Goal: Transaction & Acquisition: Purchase product/service

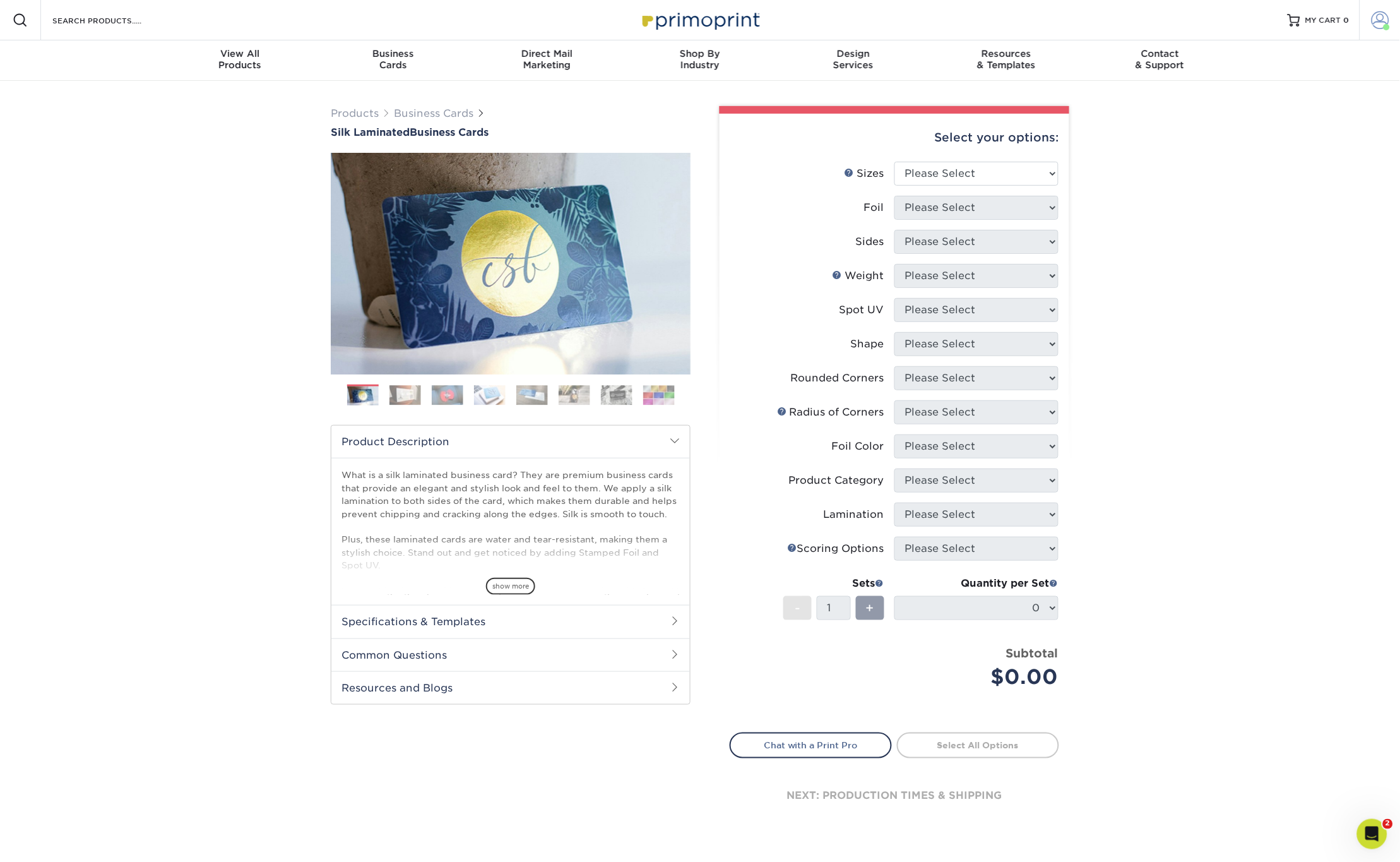
click at [1387, 21] on span at bounding box center [1380, 20] width 18 height 18
click at [1243, 271] on div "Products Business Cards Silk Laminated Business Cards Previous Next" at bounding box center [700, 480] width 1400 height 799
click at [966, 180] on select "Please Select 1.5" x 3.5" - Mini 1.75" x 3.5" - Mini 2" x 2" - Square 2" x 3" -…" at bounding box center [976, 173] width 164 height 24
select select "2.00x3.50"
click at [895, 161] on select "Please Select 1.5" x 3.5" - Mini 1.75" x 3.5" - Mini 2" x 2" - Square 2" x 3" -…" at bounding box center [976, 173] width 164 height 24
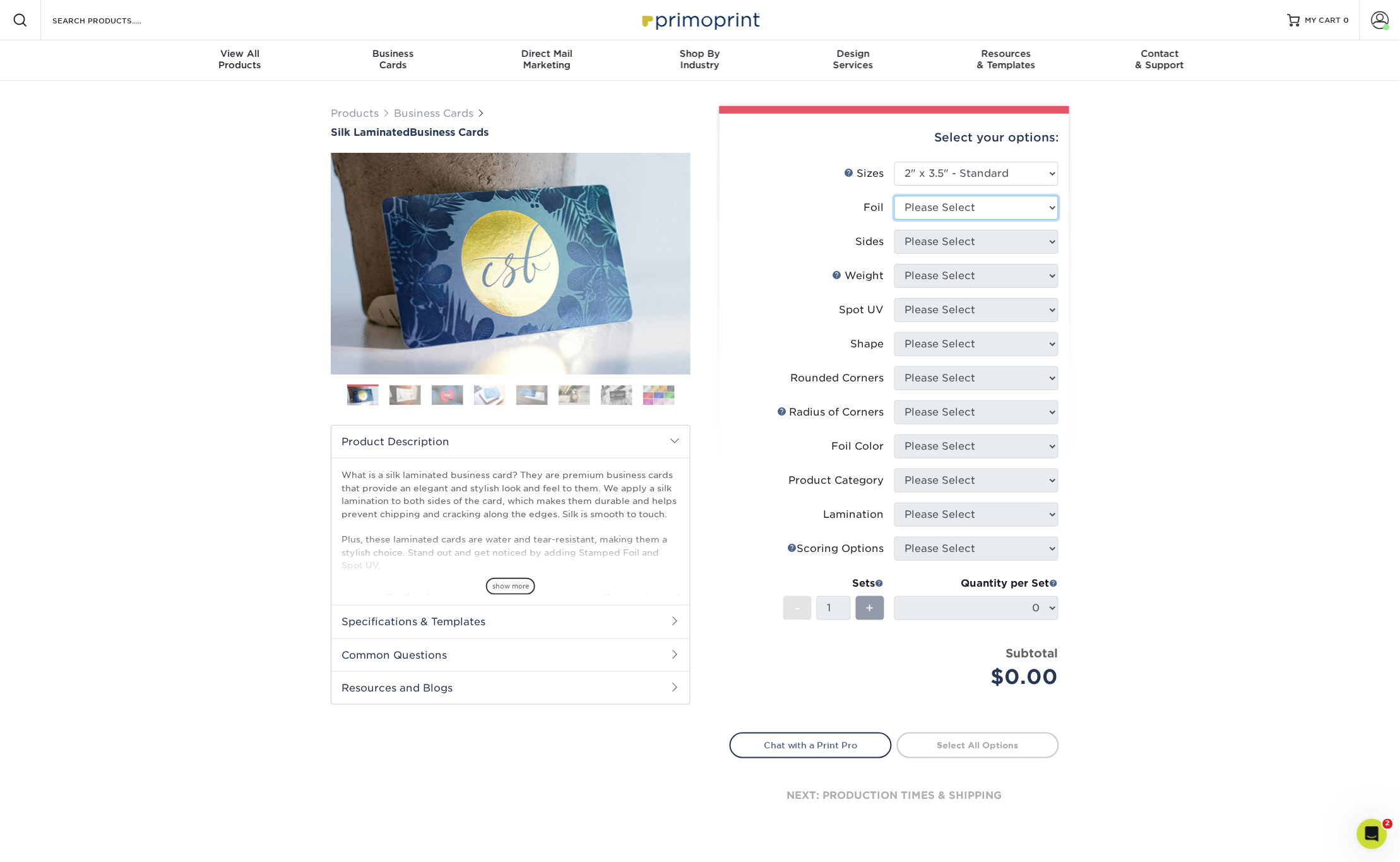
click at [915, 207] on select "Please Select Yes No" at bounding box center [976, 207] width 164 height 24
select select "0"
click at [895, 196] on select "Please Select Yes No" at bounding box center [976, 207] width 164 height 24
click at [918, 237] on select "Please Select Print Both Sides Print Front Only" at bounding box center [976, 241] width 164 height 24
select select "13abbda7-1d64-4f25-8bb2-c179b224825d"
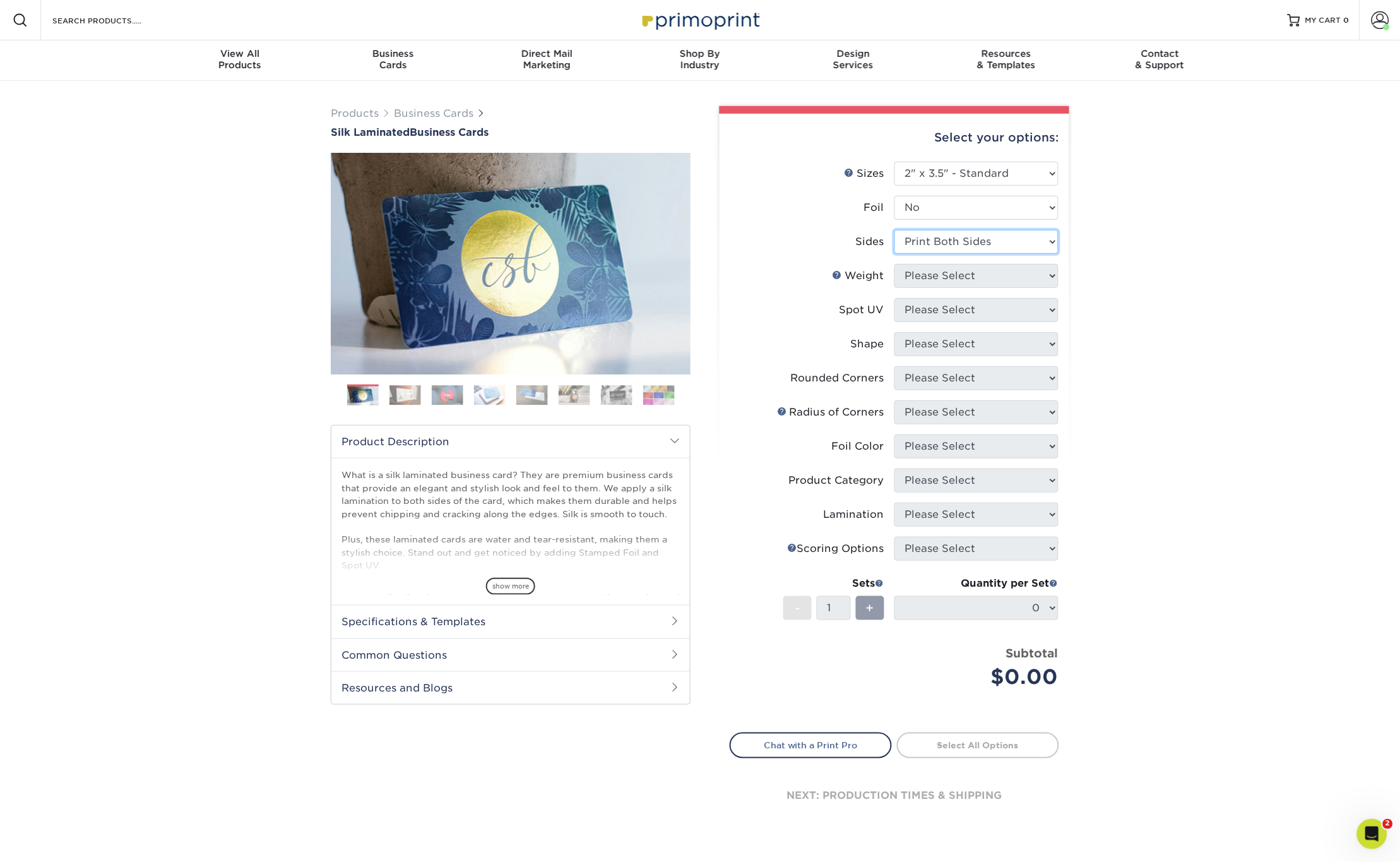
click at [895, 229] on select "Please Select Print Both Sides Print Front Only" at bounding box center [976, 241] width 164 height 24
click at [916, 274] on select "Please Select 16PT" at bounding box center [976, 275] width 164 height 24
select select "16PT"
click at [895, 264] on select "Please Select 16PT" at bounding box center [976, 275] width 164 height 24
click at [921, 302] on select "Please Select No Spot UV Front and Back (Both Sides) Front Only Back Only" at bounding box center [976, 310] width 164 height 24
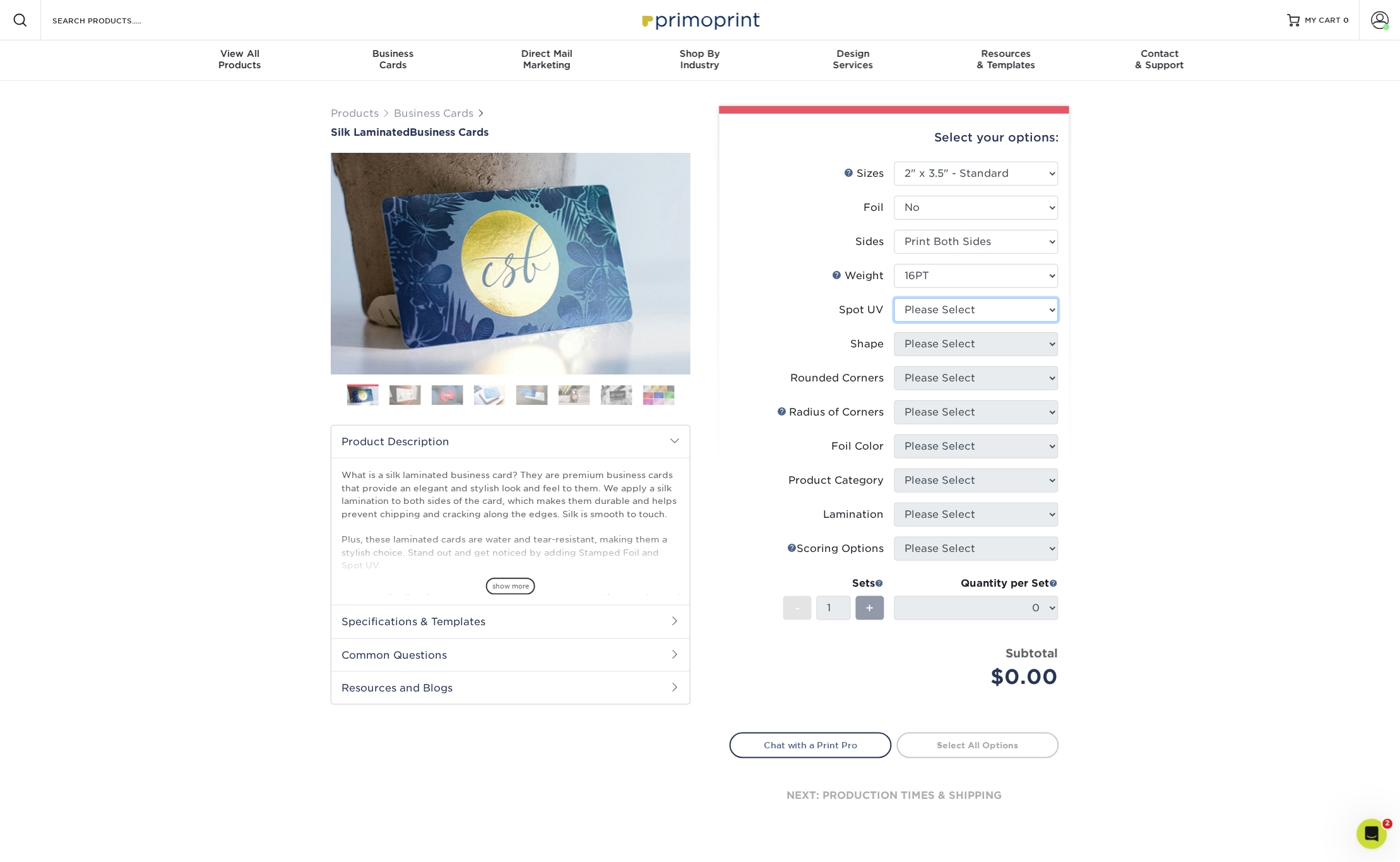
select select "3"
click at [895, 298] on select "Please Select No Spot UV Front and Back (Both Sides) Front Only Back Only" at bounding box center [976, 310] width 164 height 24
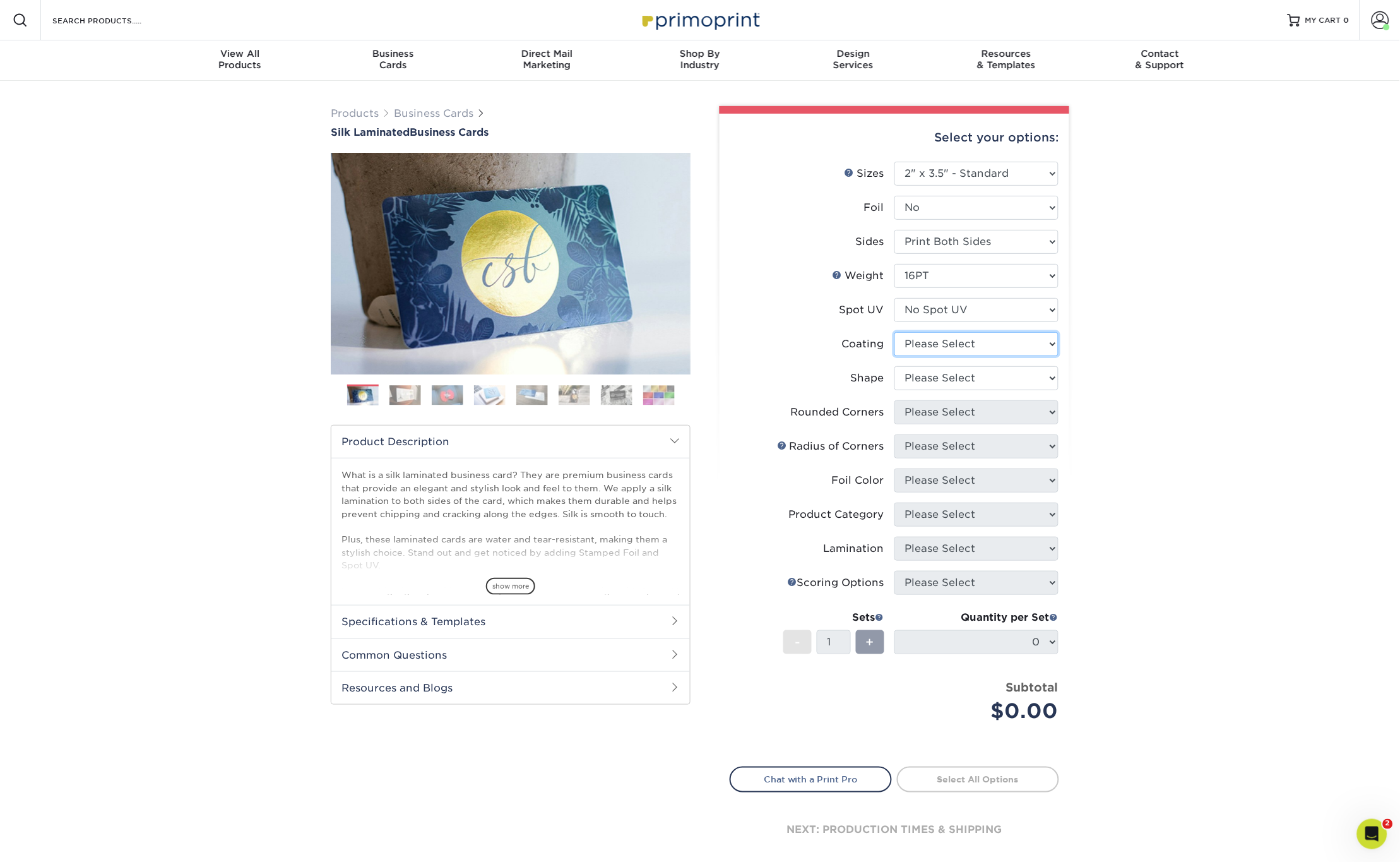
click at [919, 342] on select at bounding box center [976, 343] width 164 height 24
select select "3e7618de-abca-4bda-9f97-8b9129e913d8"
click at [895, 332] on select at bounding box center [976, 343] width 164 height 24
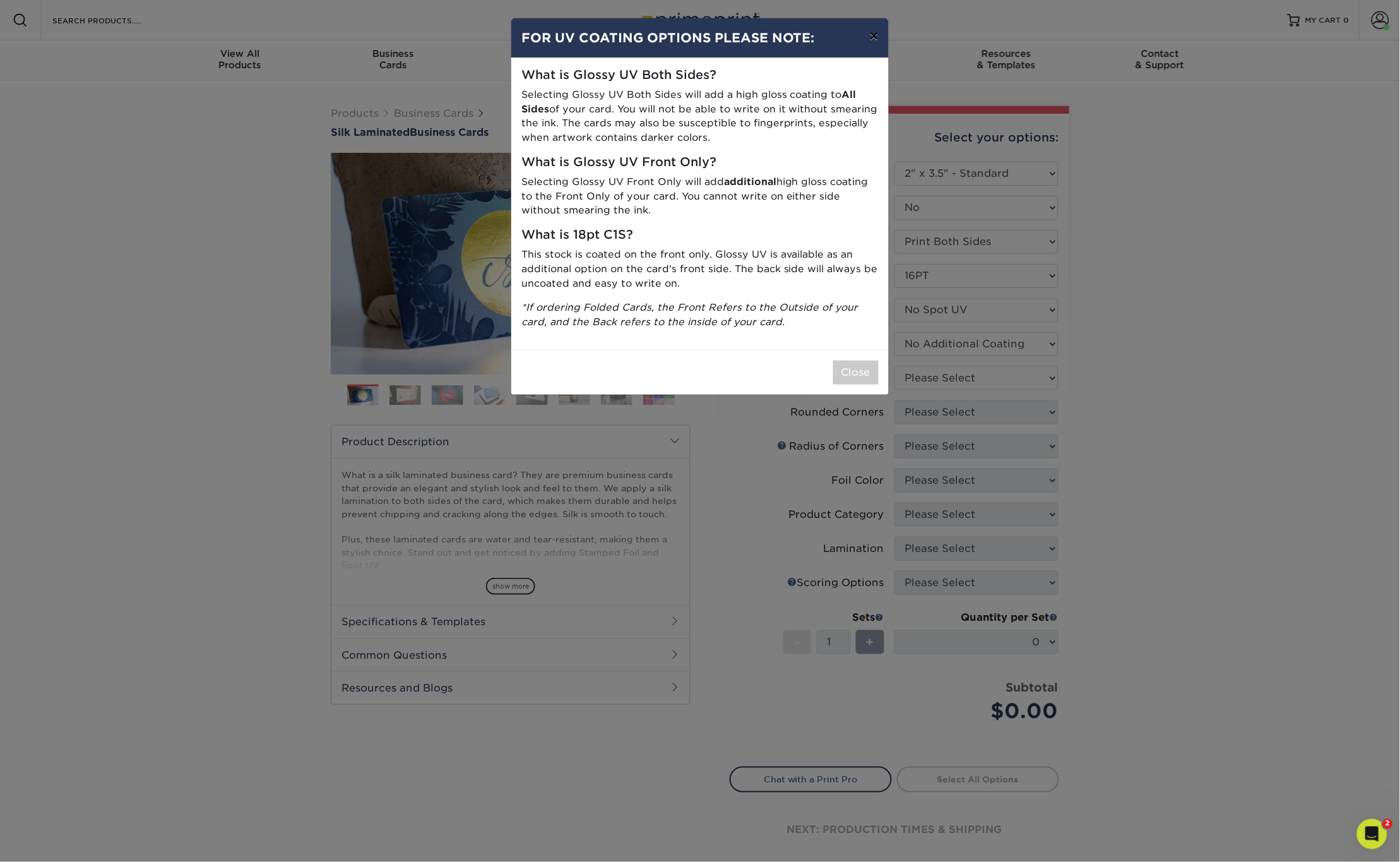
click at [872, 38] on button "×" at bounding box center [874, 36] width 29 height 35
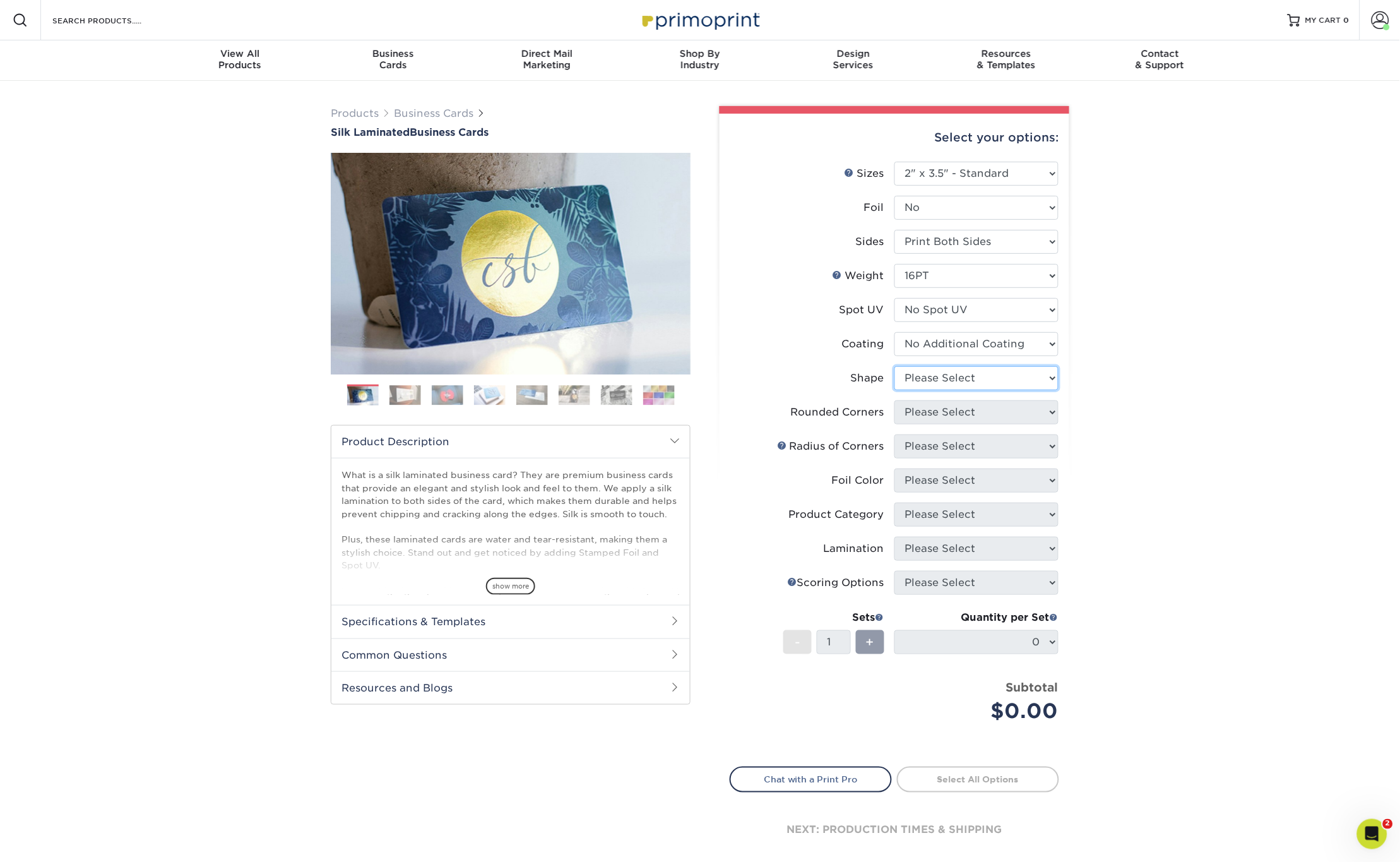
click at [929, 375] on select "Please Select Standard Oval" at bounding box center [976, 378] width 164 height 24
select select "standard"
click at [895, 366] on select "Please Select Standard Oval" at bounding box center [976, 378] width 164 height 24
click at [925, 406] on select "Please Select Yes - Round 2 Corners Yes - Round 4 Corners No" at bounding box center [976, 411] width 164 height 24
select select "0"
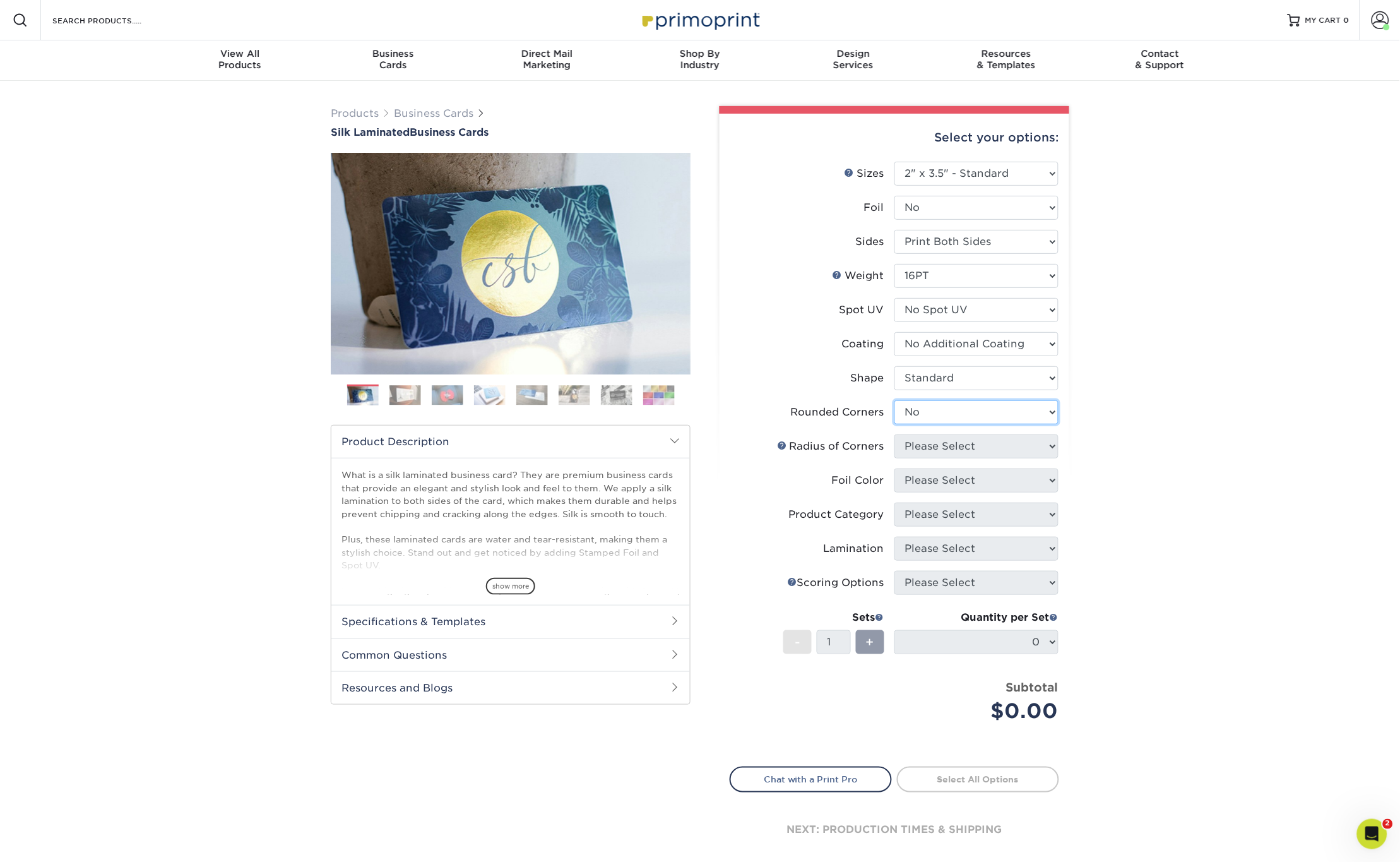
click at [895, 400] on select "Please Select Yes - Round 2 Corners Yes - Round 4 Corners No" at bounding box center [976, 411] width 164 height 24
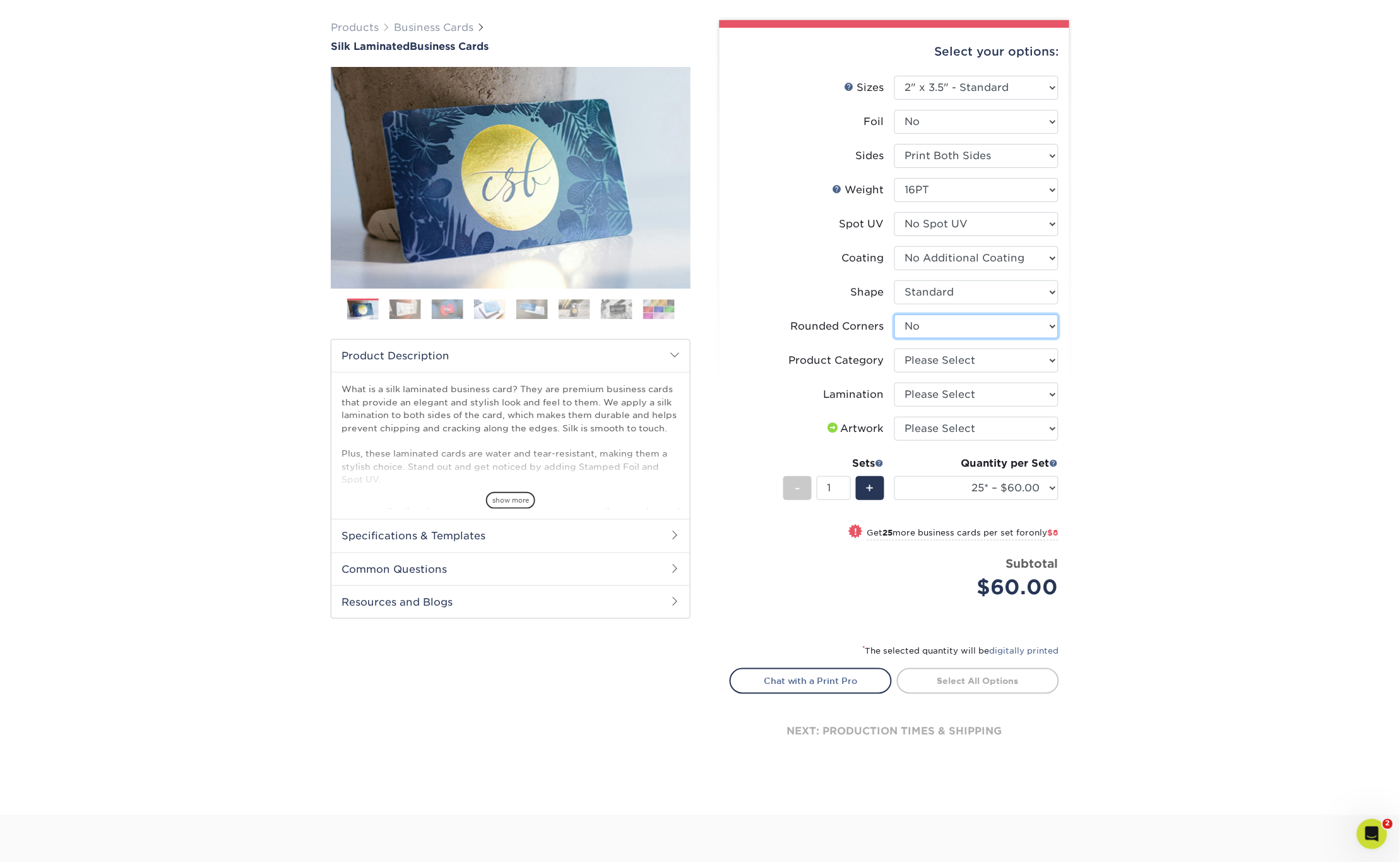
scroll to position [85, 0]
click at [916, 372] on li "Product Category Please Select Business Cards" at bounding box center [894, 366] width 328 height 34
click at [917, 356] on select "Please Select Business Cards" at bounding box center [976, 361] width 164 height 24
select select "3b5148f1-0588-4f88-a218-97bcfdce65c1"
click at [895, 350] on select "Please Select Business Cards" at bounding box center [976, 361] width 164 height 24
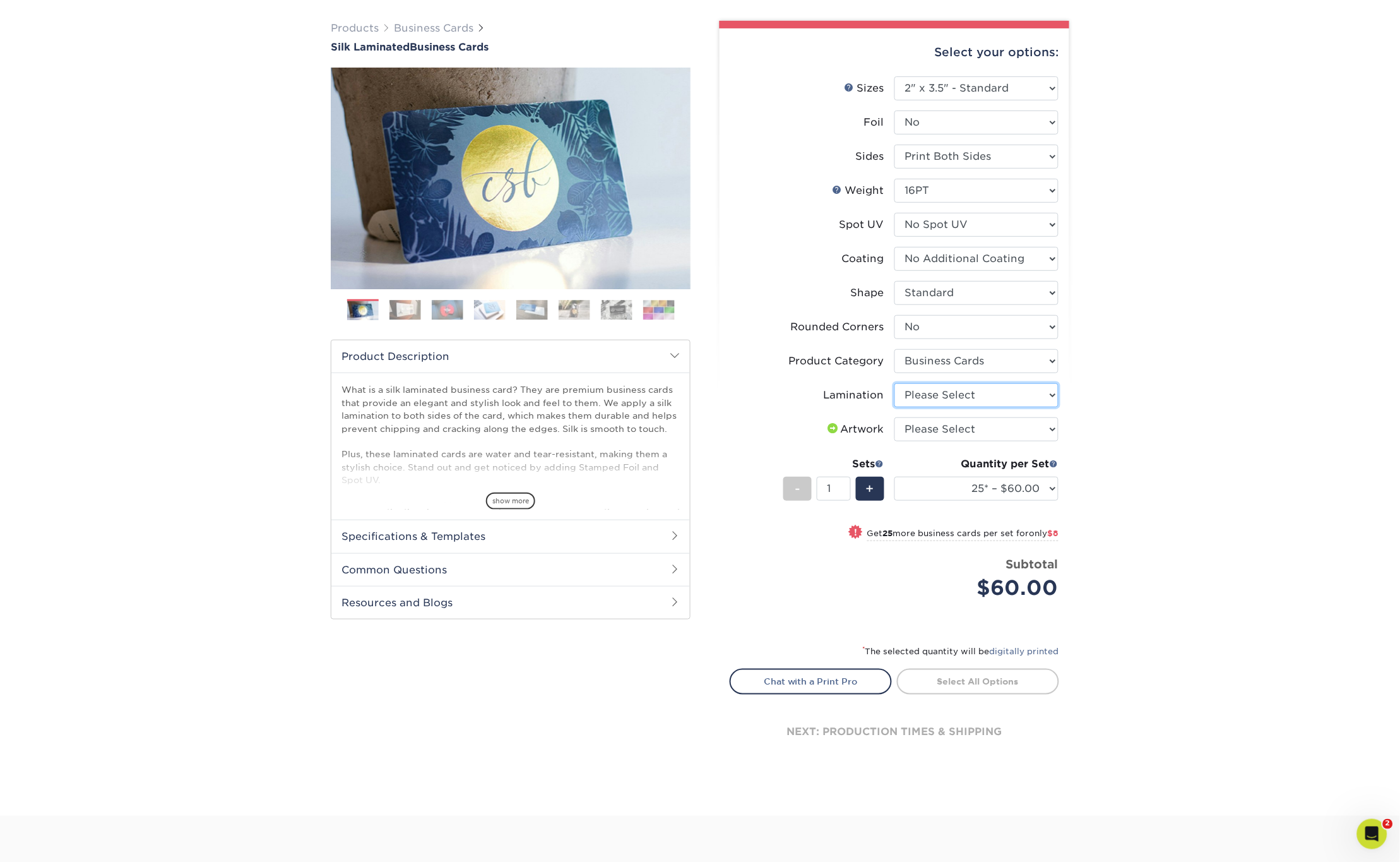
click at [918, 391] on select "Please Select Silk" at bounding box center [976, 395] width 164 height 24
select select "ccacb42f-45f7-42d3-bbd3-7c8421cf37f0"
click at [895, 383] on select "Please Select Silk" at bounding box center [976, 395] width 164 height 24
click at [926, 424] on select "Please Select I will upload files I need a design - $100" at bounding box center [976, 429] width 164 height 24
select select "upload"
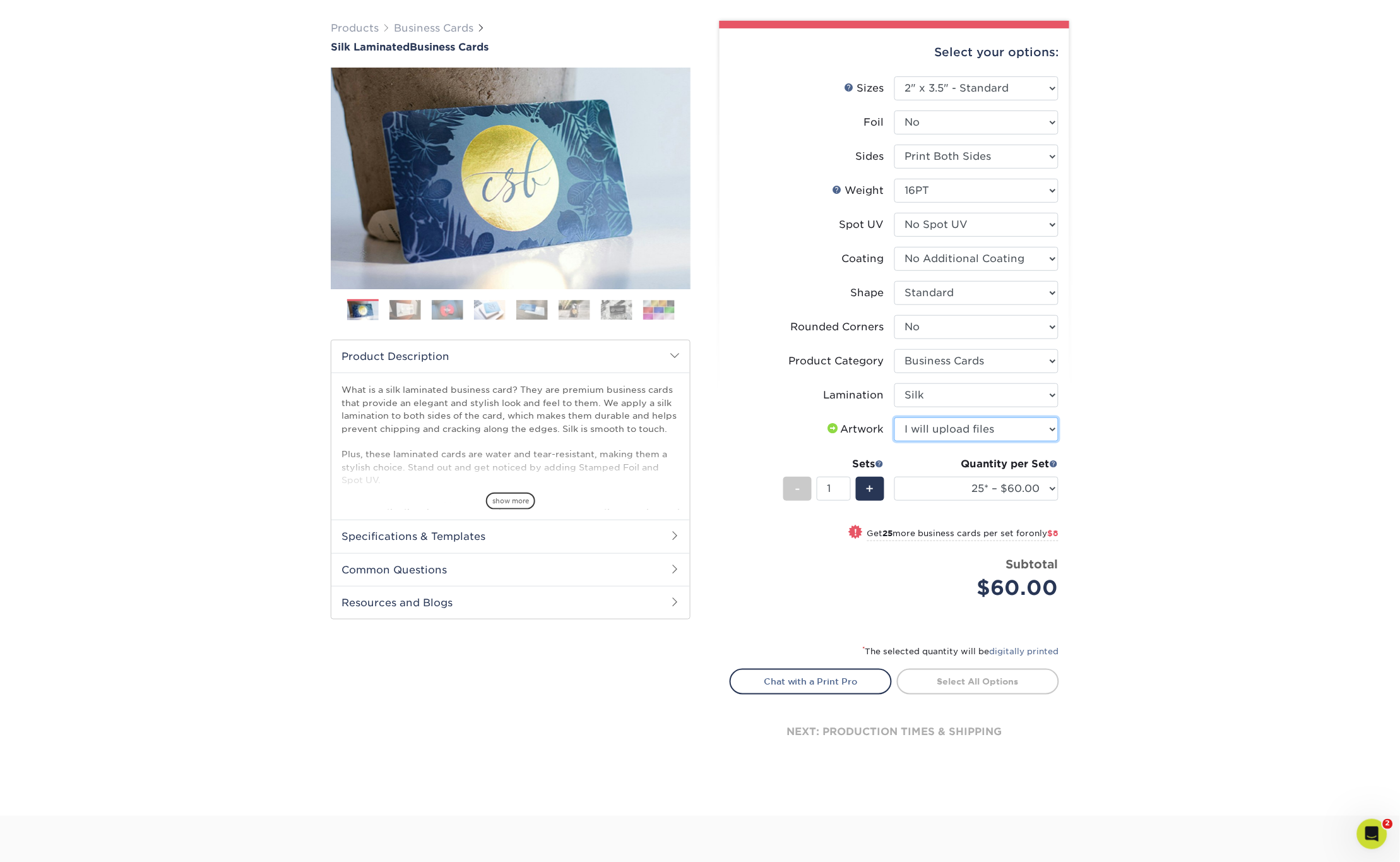
click at [895, 418] on select "Please Select I will upload files I need a design - $100" at bounding box center [976, 429] width 164 height 24
click at [1030, 486] on select "25* – $60.00 50* – $68.00 75* – $76.00 100* – $84.00 250* – $92.00 500 – $96.00…" at bounding box center [976, 488] width 164 height 24
select select "500 – $96.00"
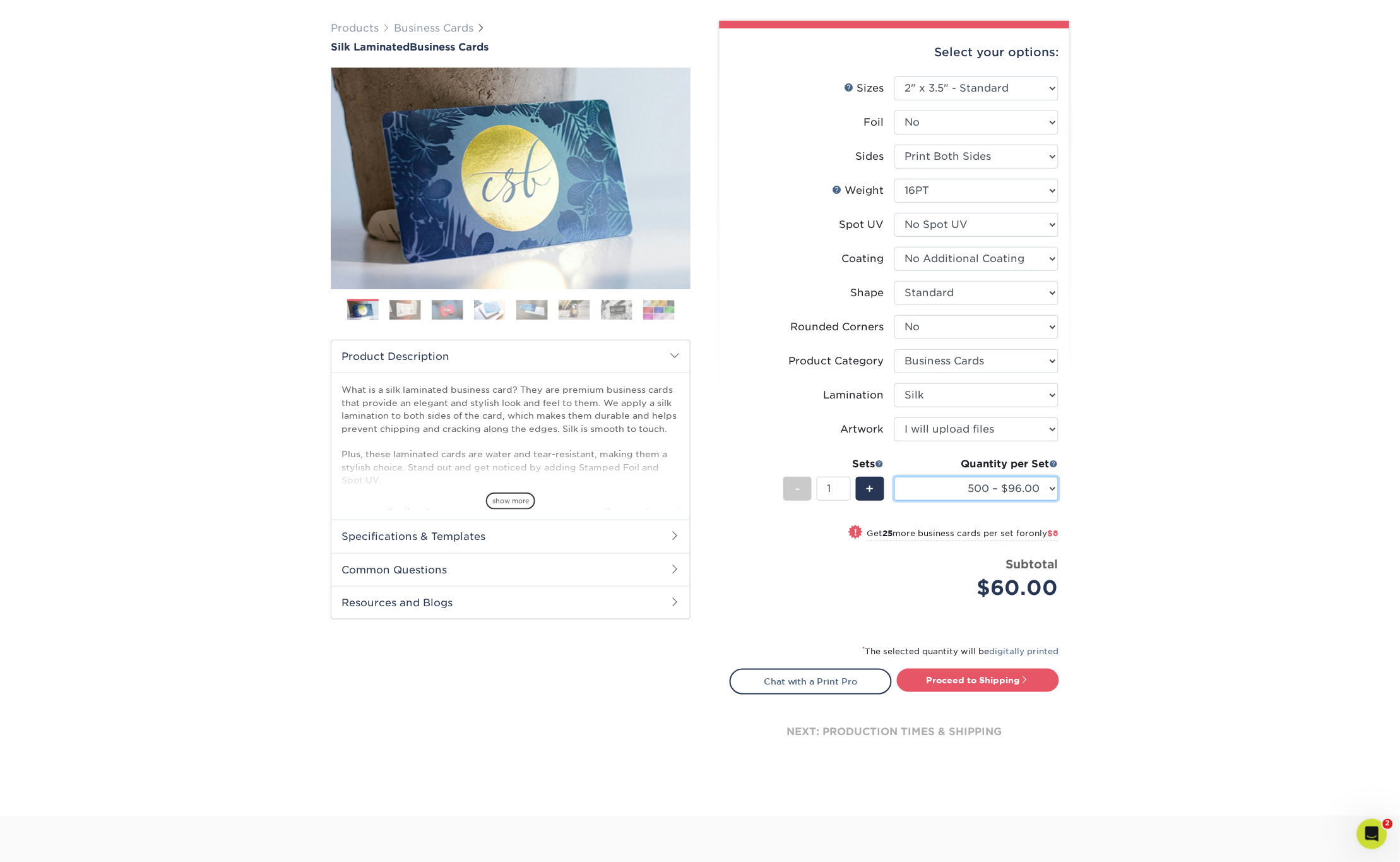
click at [895, 477] on select "25* – $60.00 50* – $68.00 75* – $76.00 100* – $84.00 250* – $92.00 500 – $96.00…" at bounding box center [976, 488] width 164 height 24
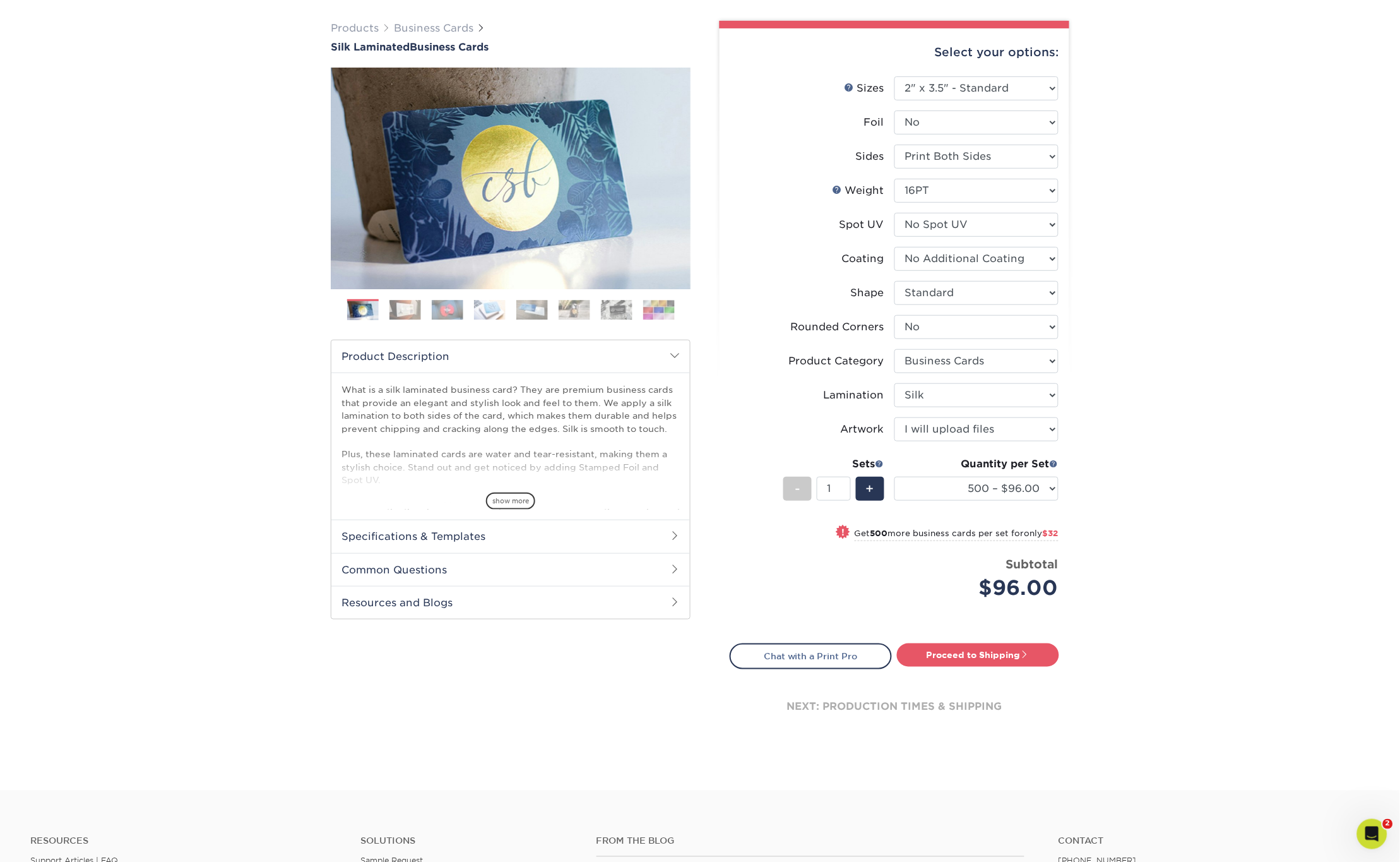
click at [1080, 525] on div "Products Business Cards Silk Laminated Business Cards Previous Next" at bounding box center [700, 392] width 1400 height 795
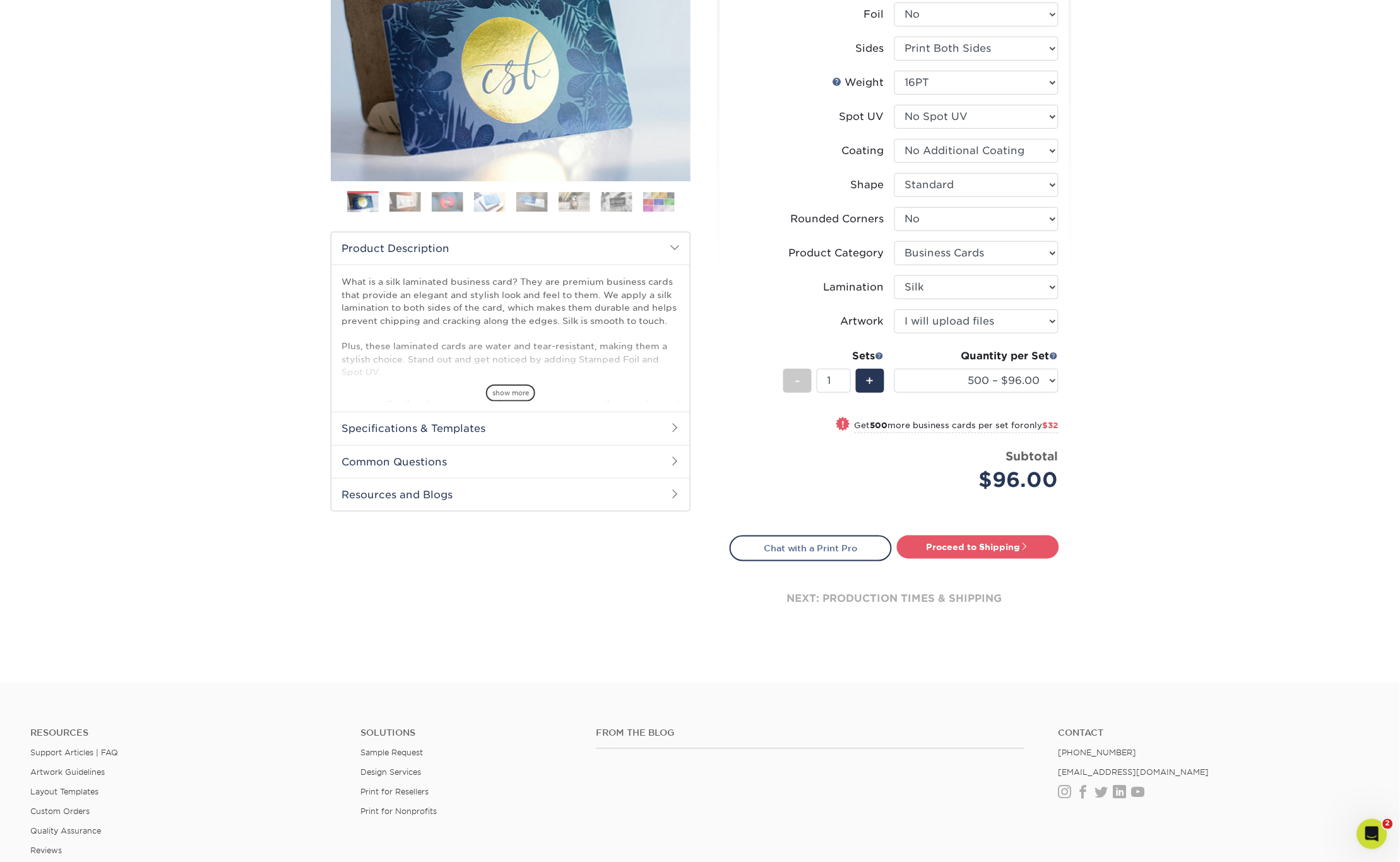
scroll to position [196, 0]
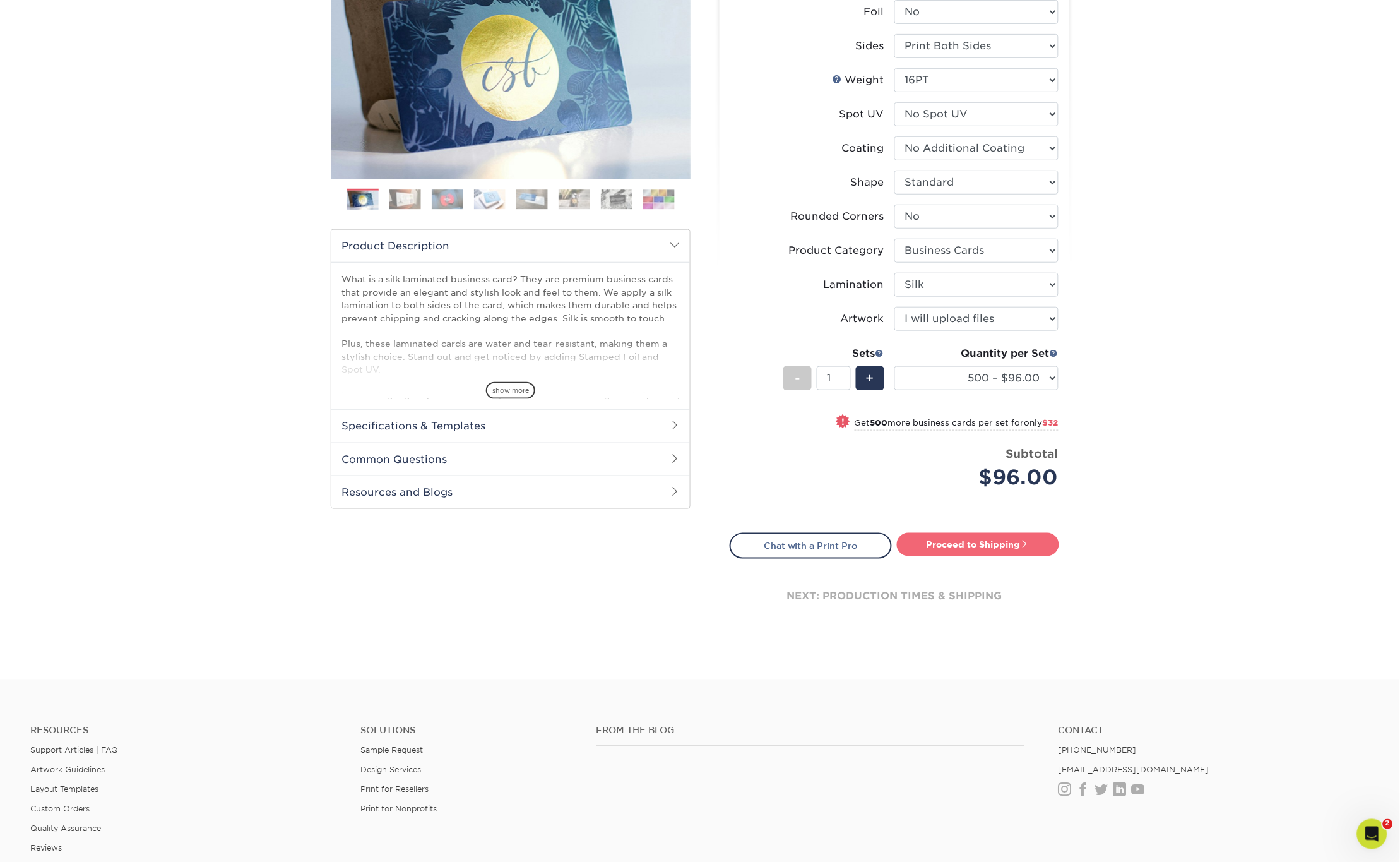
click at [974, 541] on link "Proceed to Shipping" at bounding box center [978, 545] width 162 height 23
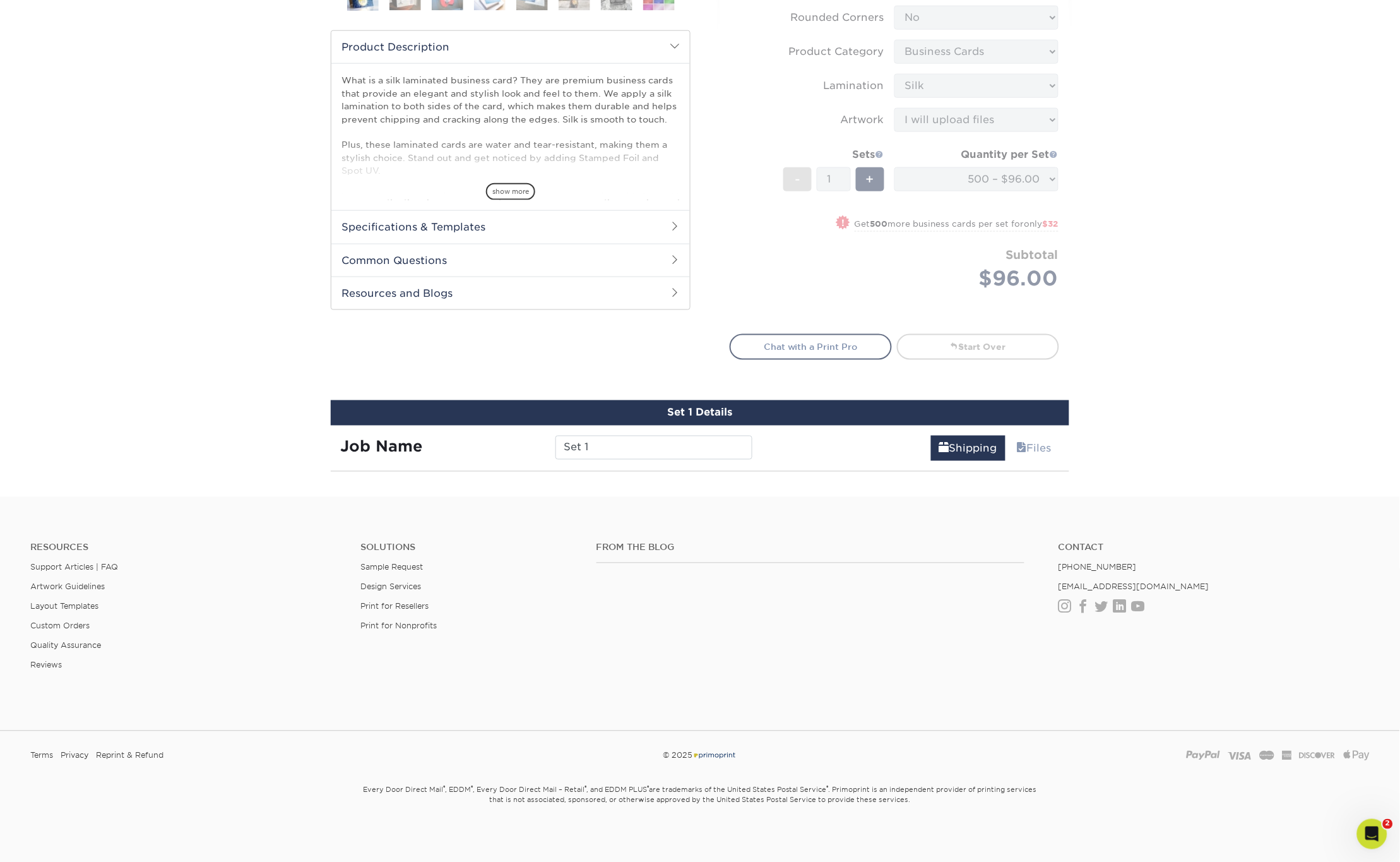
scroll to position [715, 0]
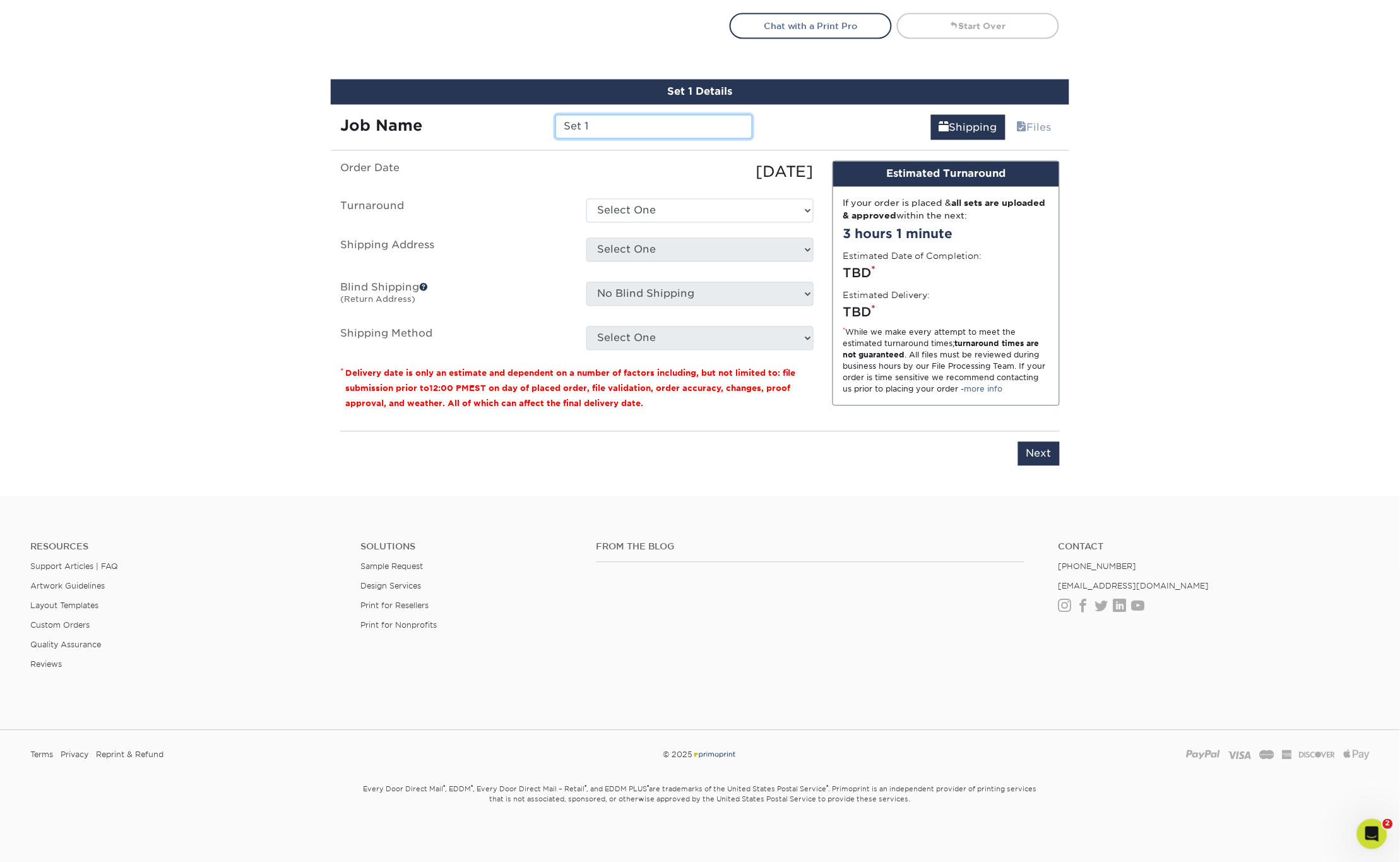
drag, startPoint x: 625, startPoint y: 127, endPoint x: 547, endPoint y: 119, distance: 78.4
click at [547, 119] on div "Set 1" at bounding box center [654, 126] width 216 height 24
type input "WT - [PERSON_NAME] // ST3"
click at [674, 209] on select "Select One 2-4 Business Days 2 Day Next Business Day" at bounding box center [700, 210] width 227 height 24
select select "daeee239-1cf4-403f-860f-e366b9ee29d2"
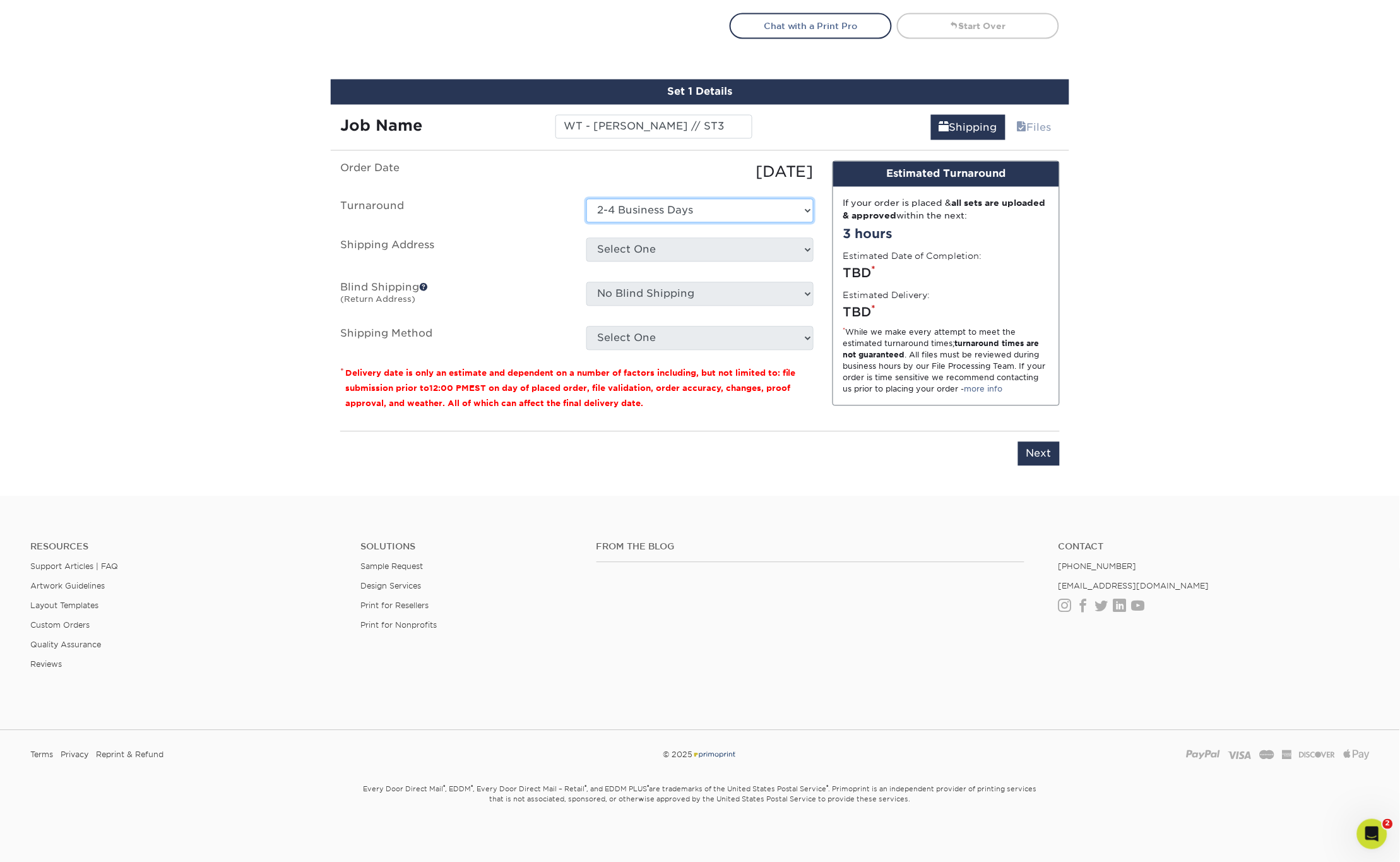
click at [586, 199] on select "Select One 2-4 Business Days 2 Day Next Business Day" at bounding box center [700, 210] width 227 height 24
click at [651, 249] on select "Select One Bluffton, OH EPS EPS- Hudsonville JIS Tire Lebanon, TN Mobile Pallet…" at bounding box center [700, 249] width 227 height 24
select select "274179"
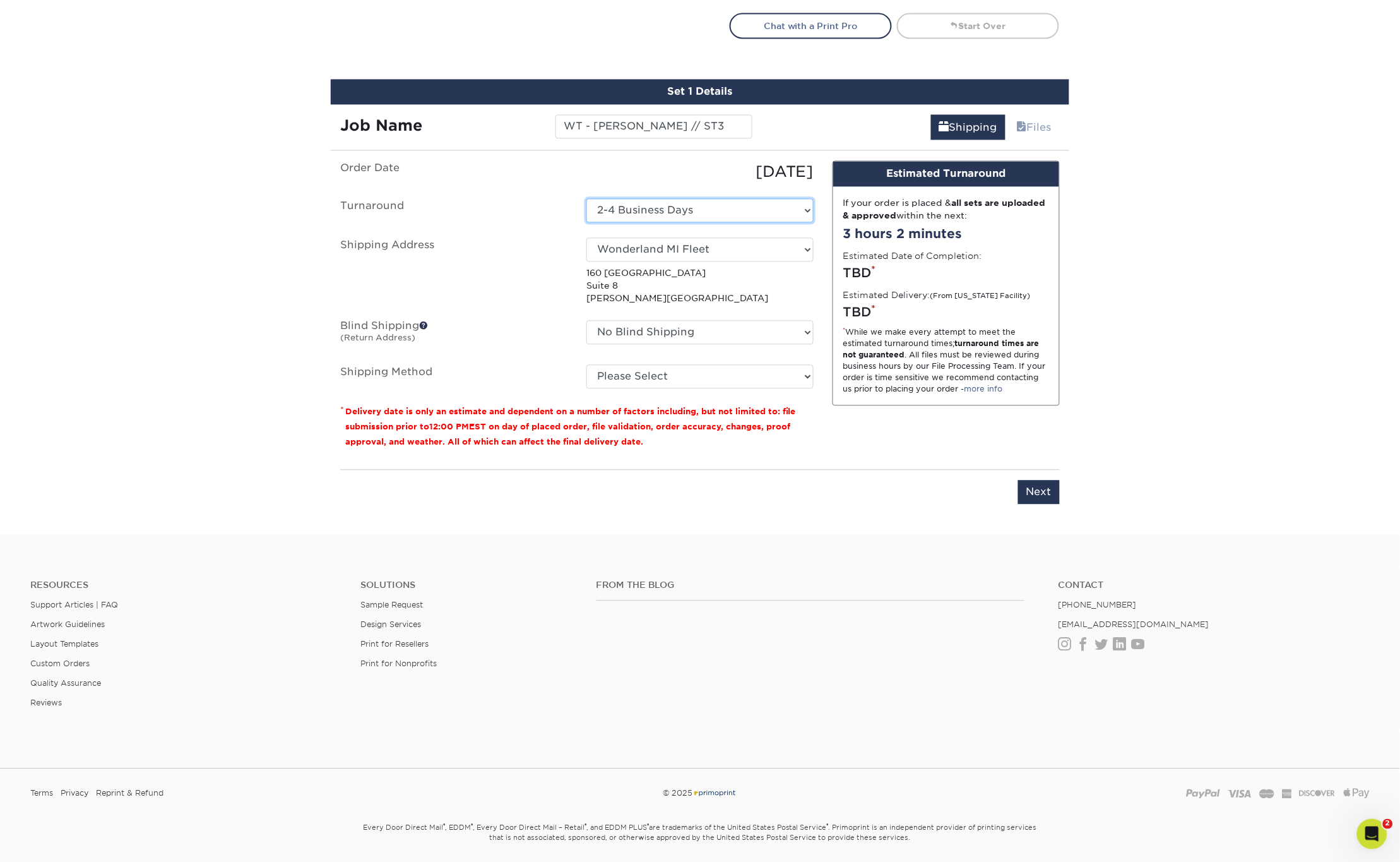
click at [679, 210] on select "Select One 2-4 Business Days 2 Day Next Business Day" at bounding box center [700, 210] width 227 height 24
click at [469, 253] on label "Shipping Address" at bounding box center [454, 272] width 246 height 67
click at [651, 320] on select "No Blind Shipping Bluffton, OH EPS EPS- Hudsonville JIS Tire Lebanon, TN Mobile…" at bounding box center [700, 332] width 227 height 24
select select "263254"
click at [586, 320] on select "No Blind Shipping Bluffton, OH EPS EPS- Hudsonville JIS Tire Lebanon, TN Mobile…" at bounding box center [700, 332] width 227 height 24
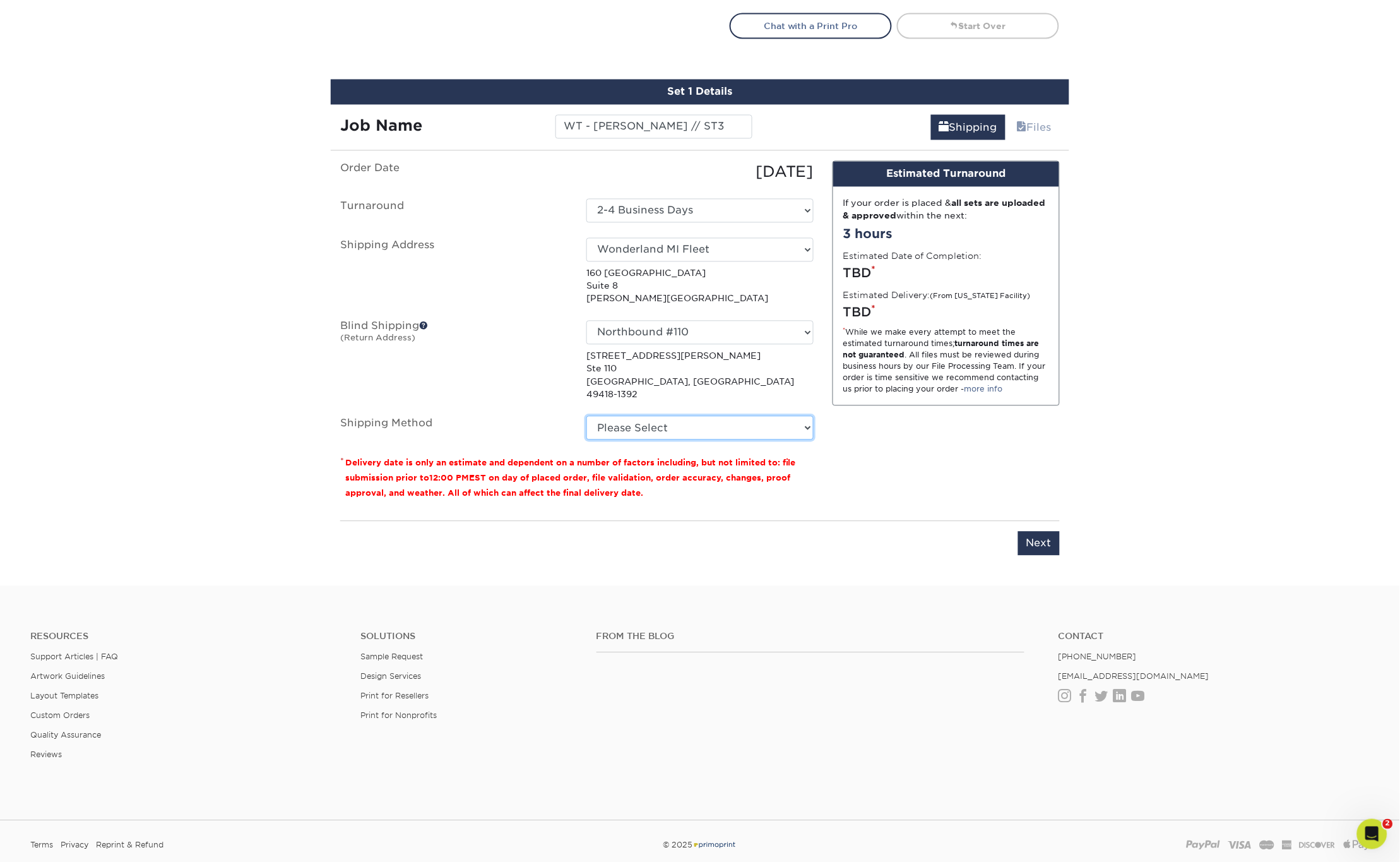
click at [642, 418] on select "Please Select Ground Shipping (+$8.96) 3 Day Shipping Service (+$15.34) 2 Day A…" at bounding box center [700, 428] width 227 height 24
select select "03"
click at [586, 416] on select "Please Select Ground Shipping (+$8.96) 3 Day Shipping Service (+$15.34) 2 Day A…" at bounding box center [700, 428] width 227 height 24
click at [906, 461] on div "Design Estimated Turnaround If your order is placed & all sets are uploaded & a…" at bounding box center [946, 337] width 246 height 350
click at [1036, 535] on input "Next" at bounding box center [1039, 543] width 41 height 24
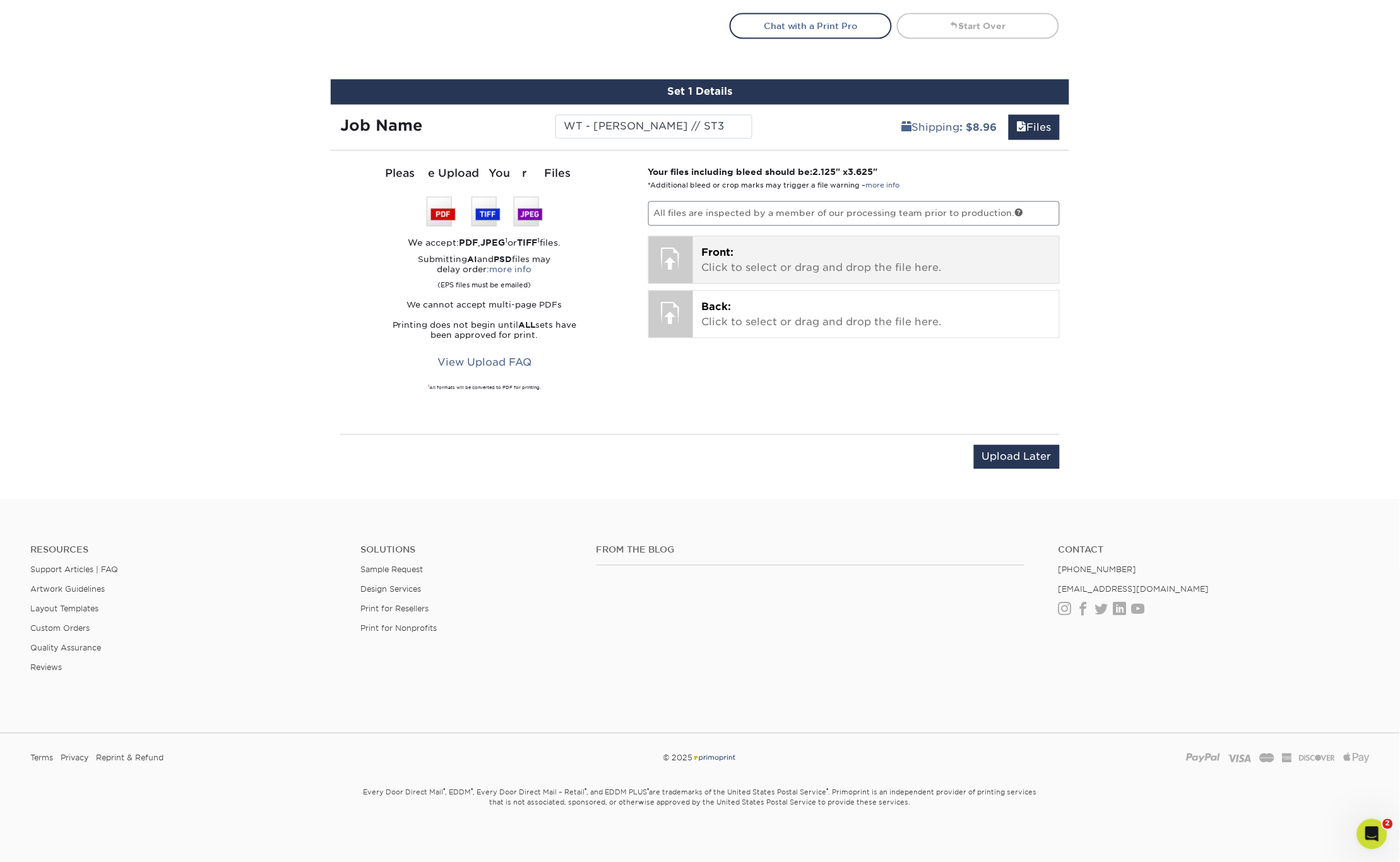
click at [722, 256] on p "Front: Click to select or drag and drop the file here." at bounding box center [876, 261] width 349 height 31
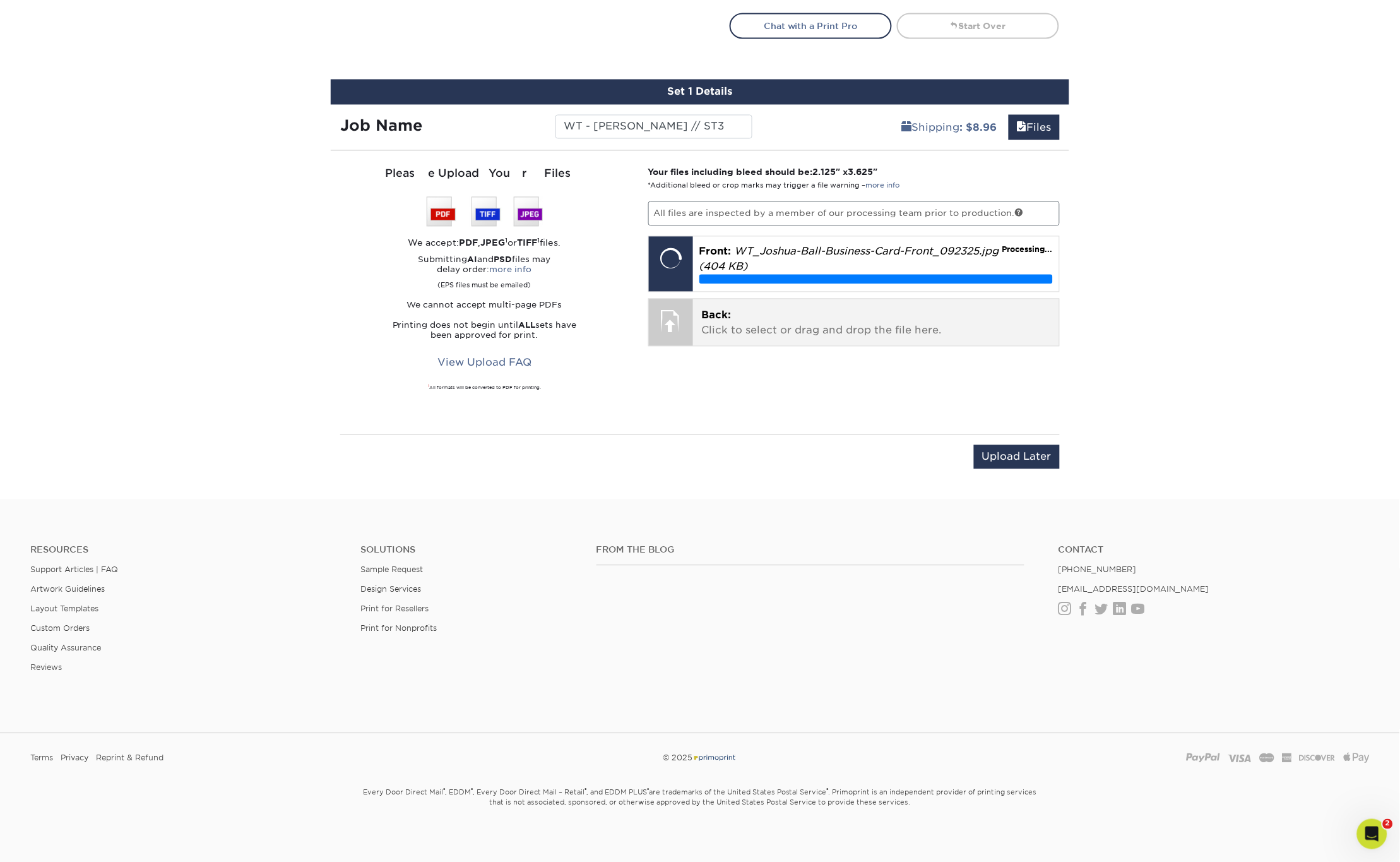
click at [715, 320] on p "Back: Click to select or drag and drop the file here." at bounding box center [876, 324] width 349 height 31
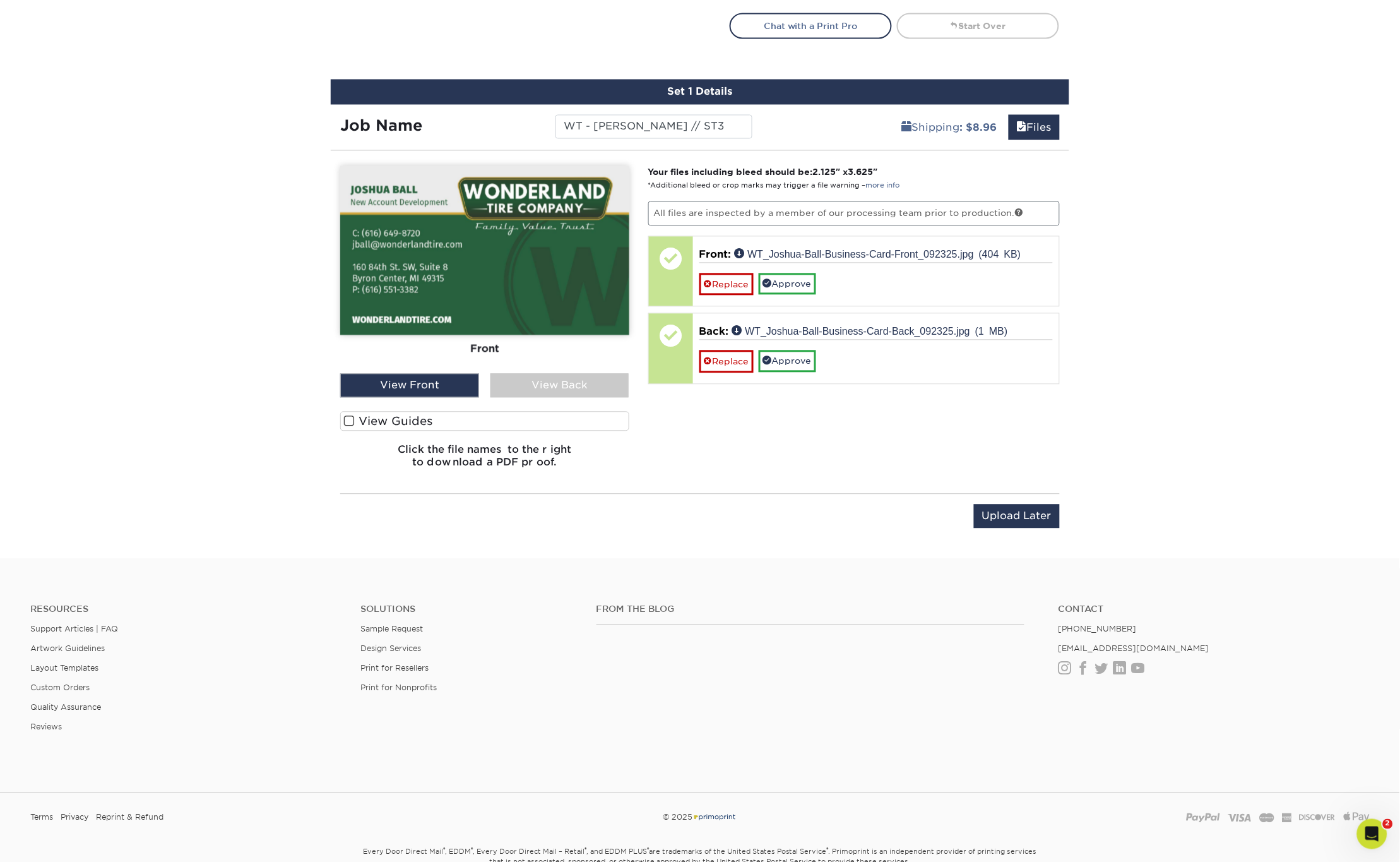
click at [548, 388] on div "View Back" at bounding box center [560, 385] width 139 height 24
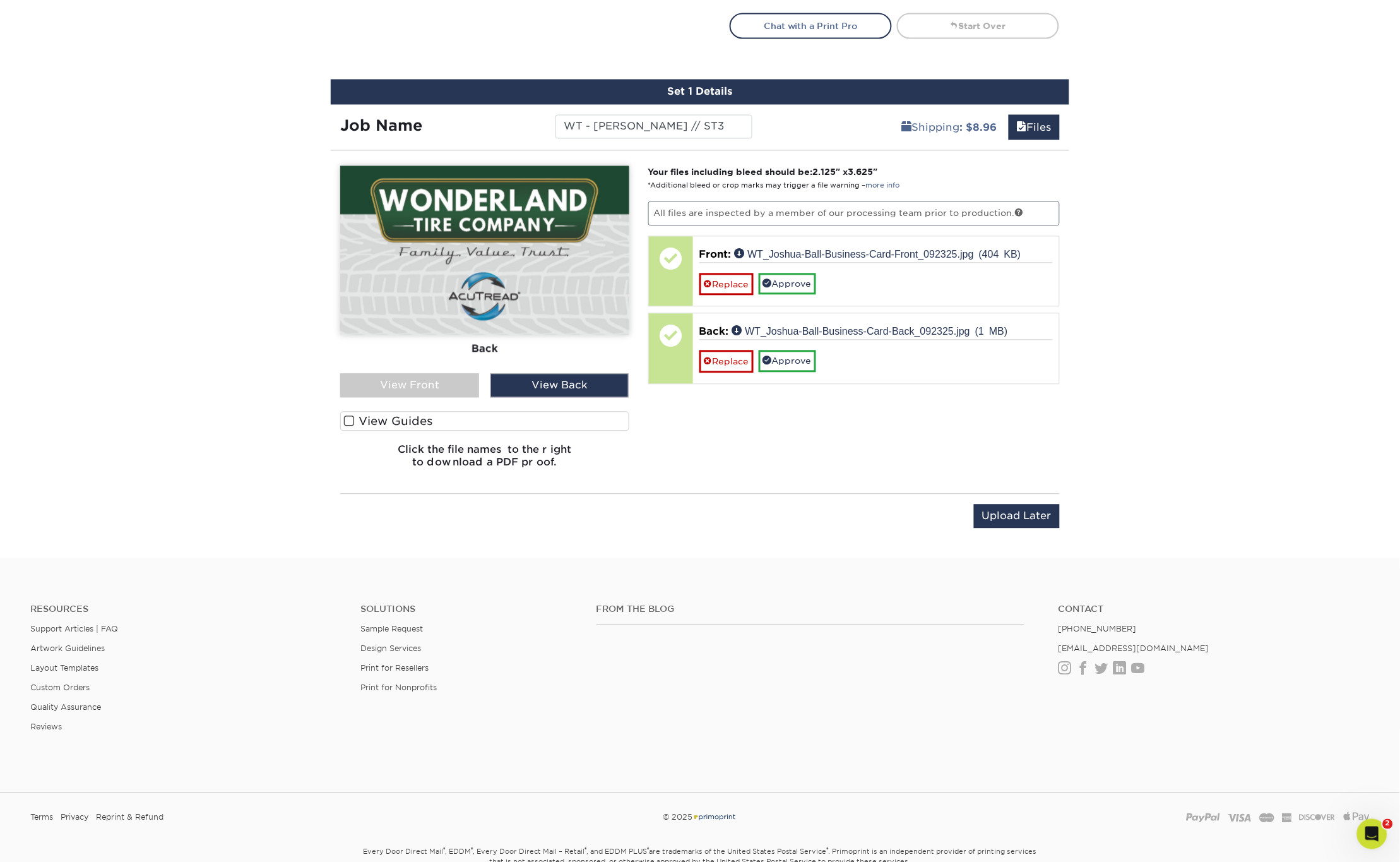
click at [450, 385] on div "View Front" at bounding box center [410, 385] width 139 height 24
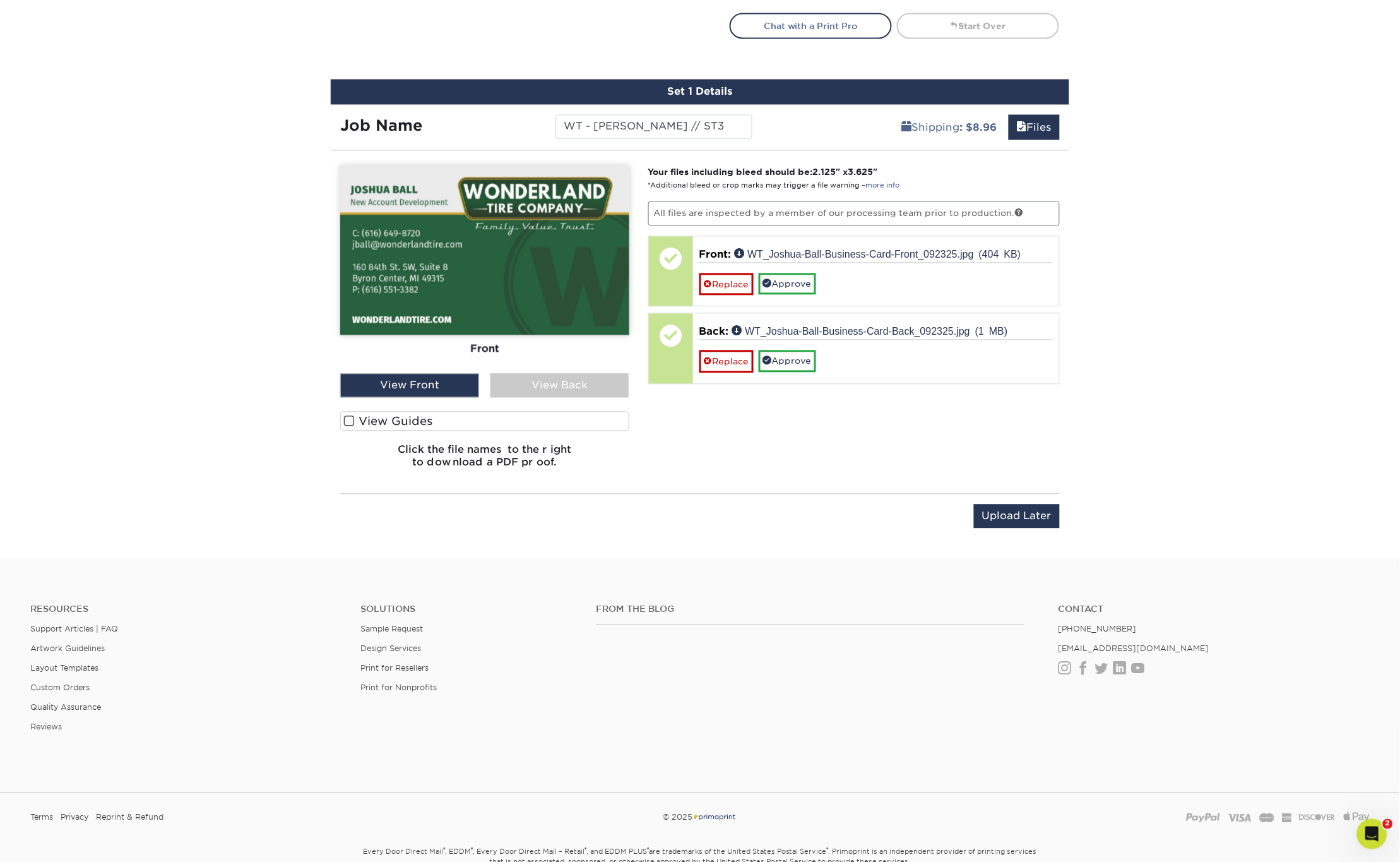
click at [534, 383] on div "View Back" at bounding box center [560, 385] width 139 height 24
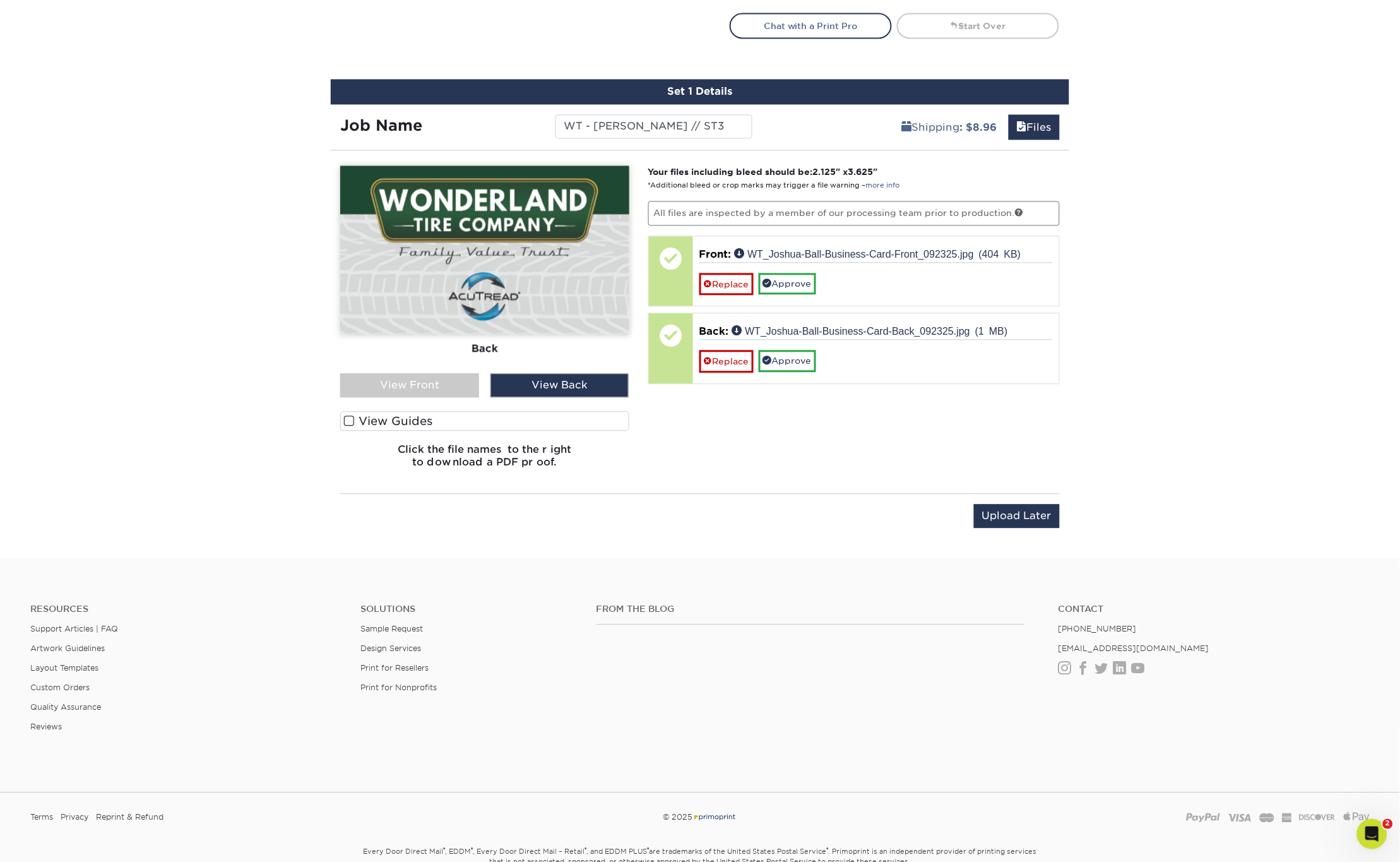
click at [411, 378] on div "View Front" at bounding box center [410, 385] width 139 height 24
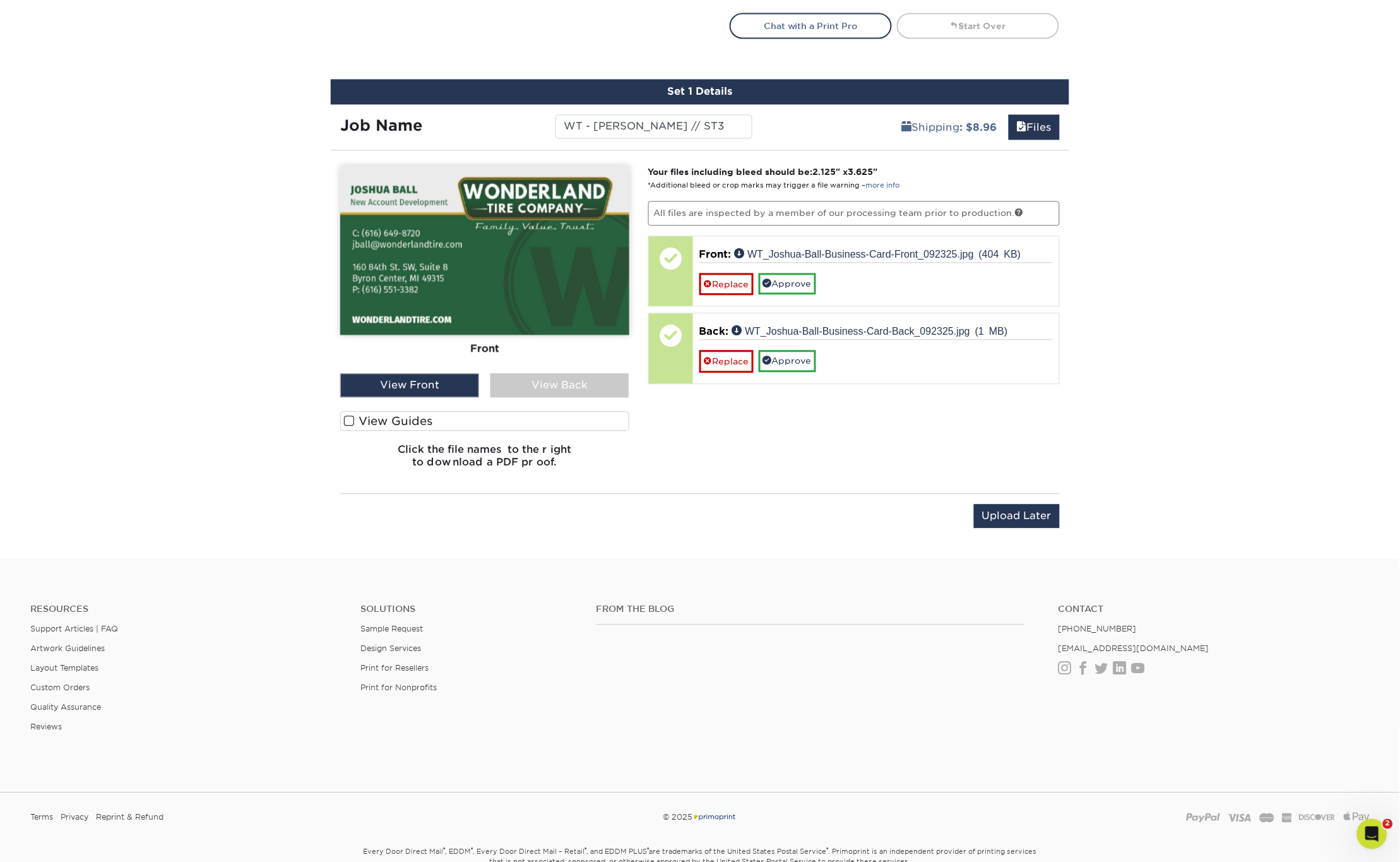
click at [533, 385] on div "View Back" at bounding box center [560, 385] width 139 height 24
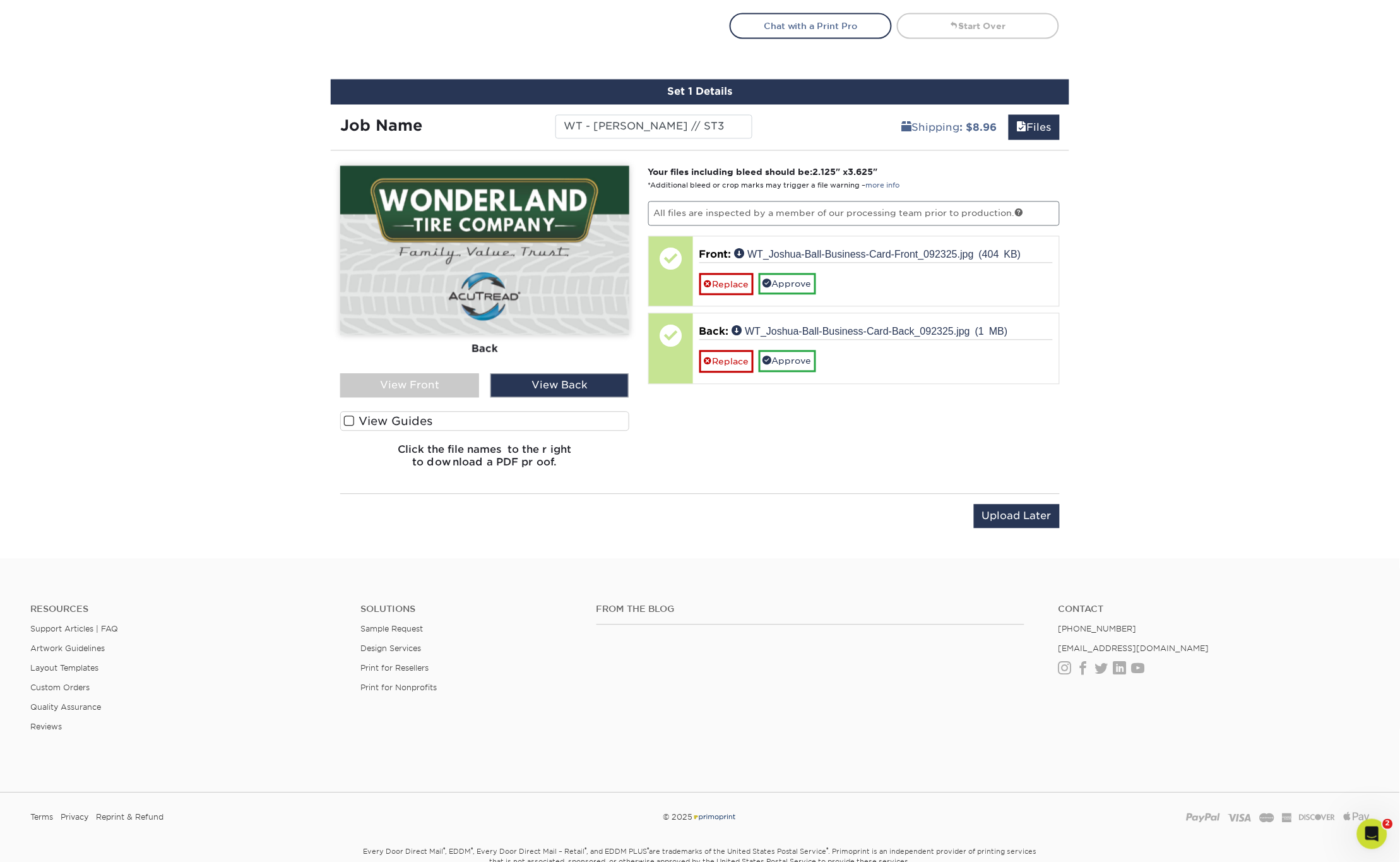
click at [439, 393] on div "View Front" at bounding box center [410, 385] width 139 height 24
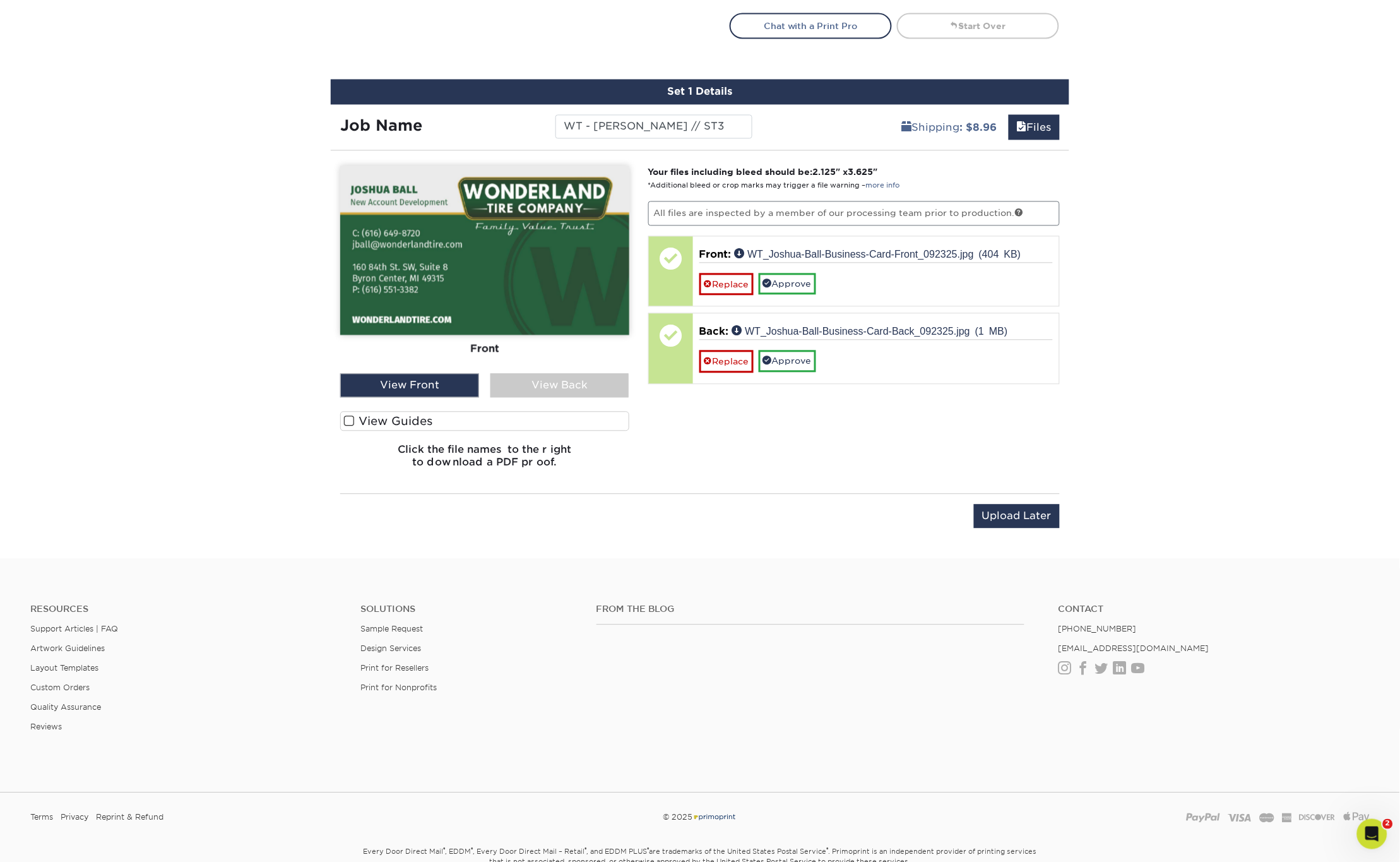
click at [563, 376] on div "View Back" at bounding box center [560, 385] width 139 height 24
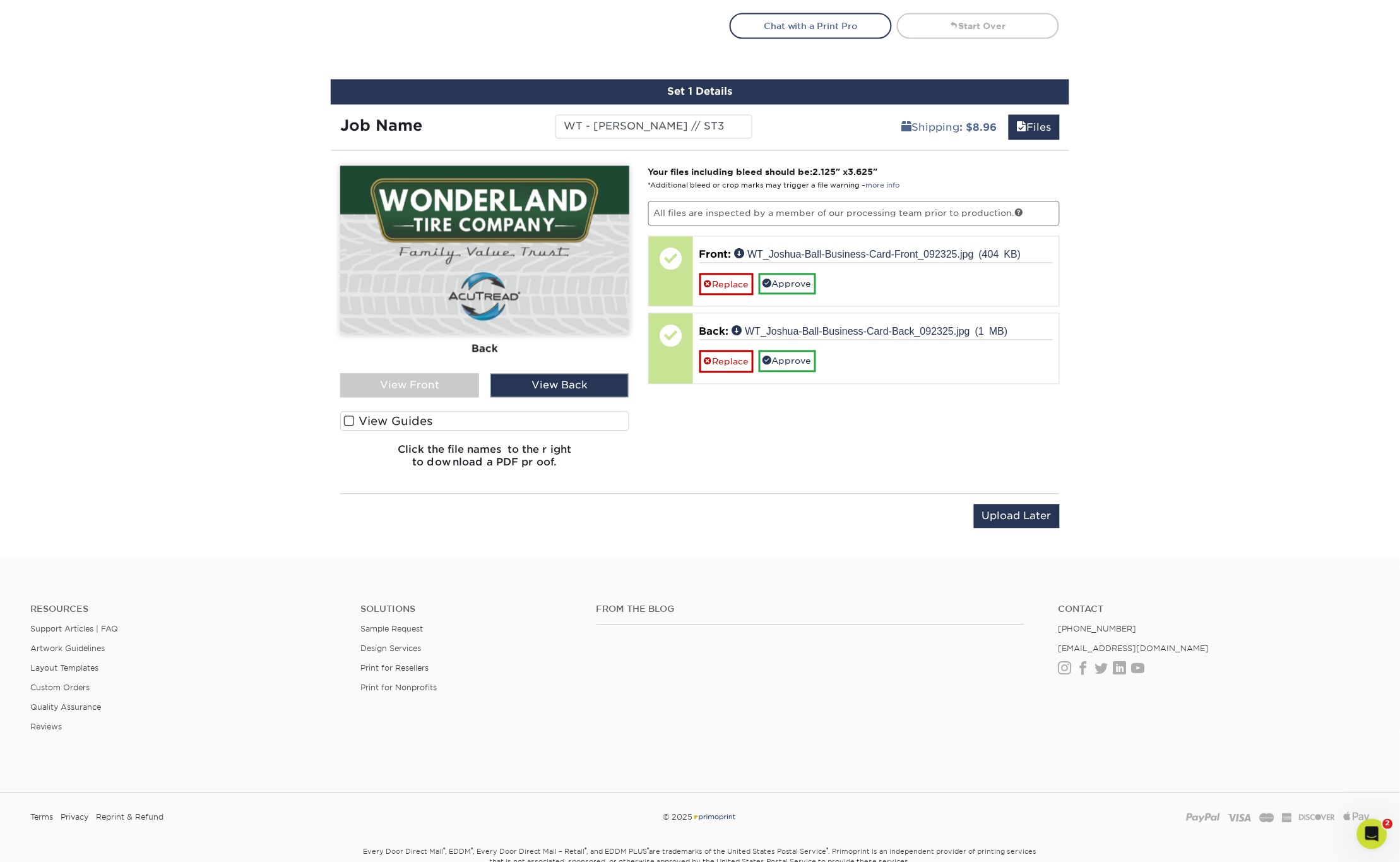
click at [454, 375] on div "View Front" at bounding box center [410, 385] width 139 height 24
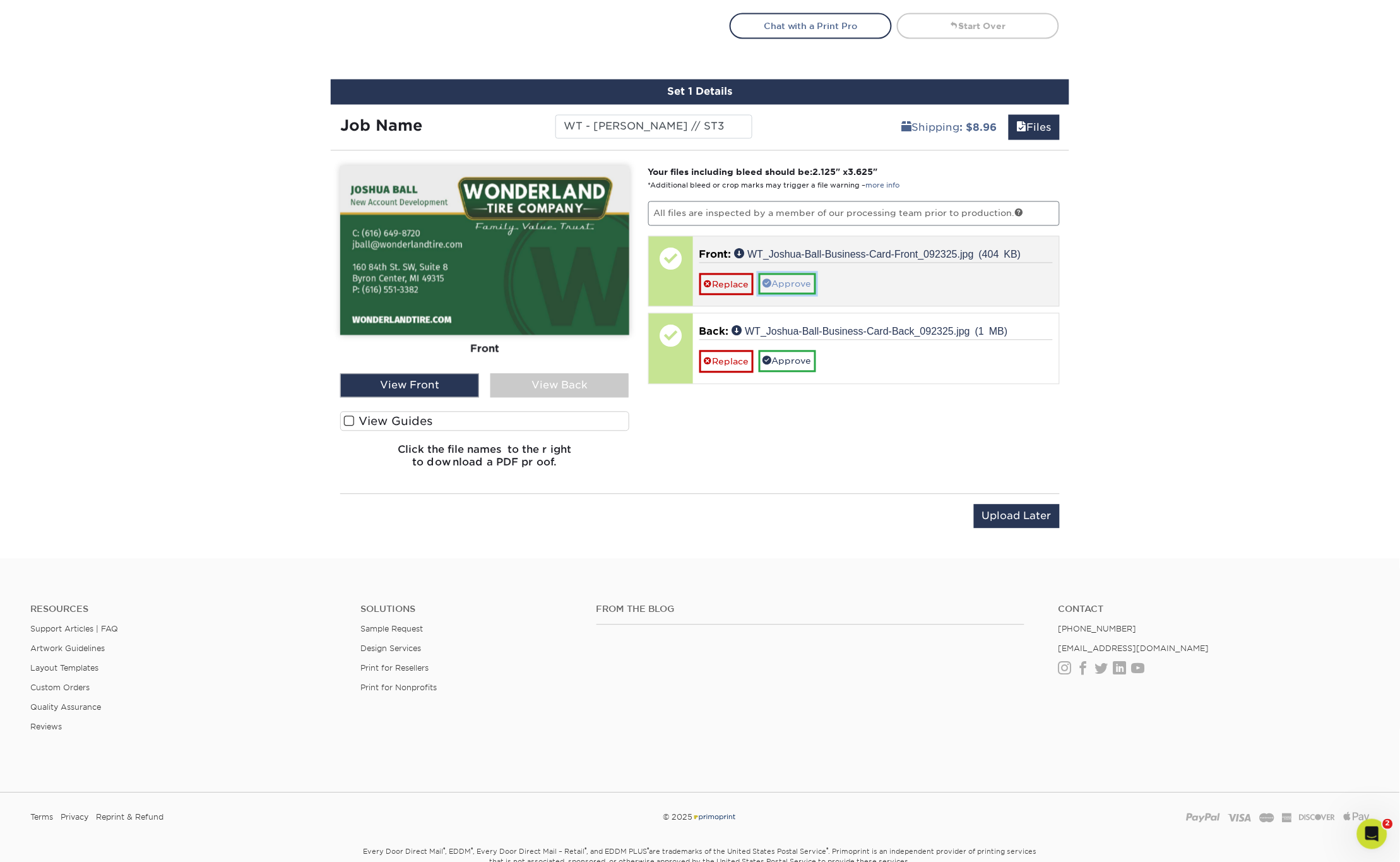
click at [802, 275] on link "Approve" at bounding box center [787, 284] width 57 height 21
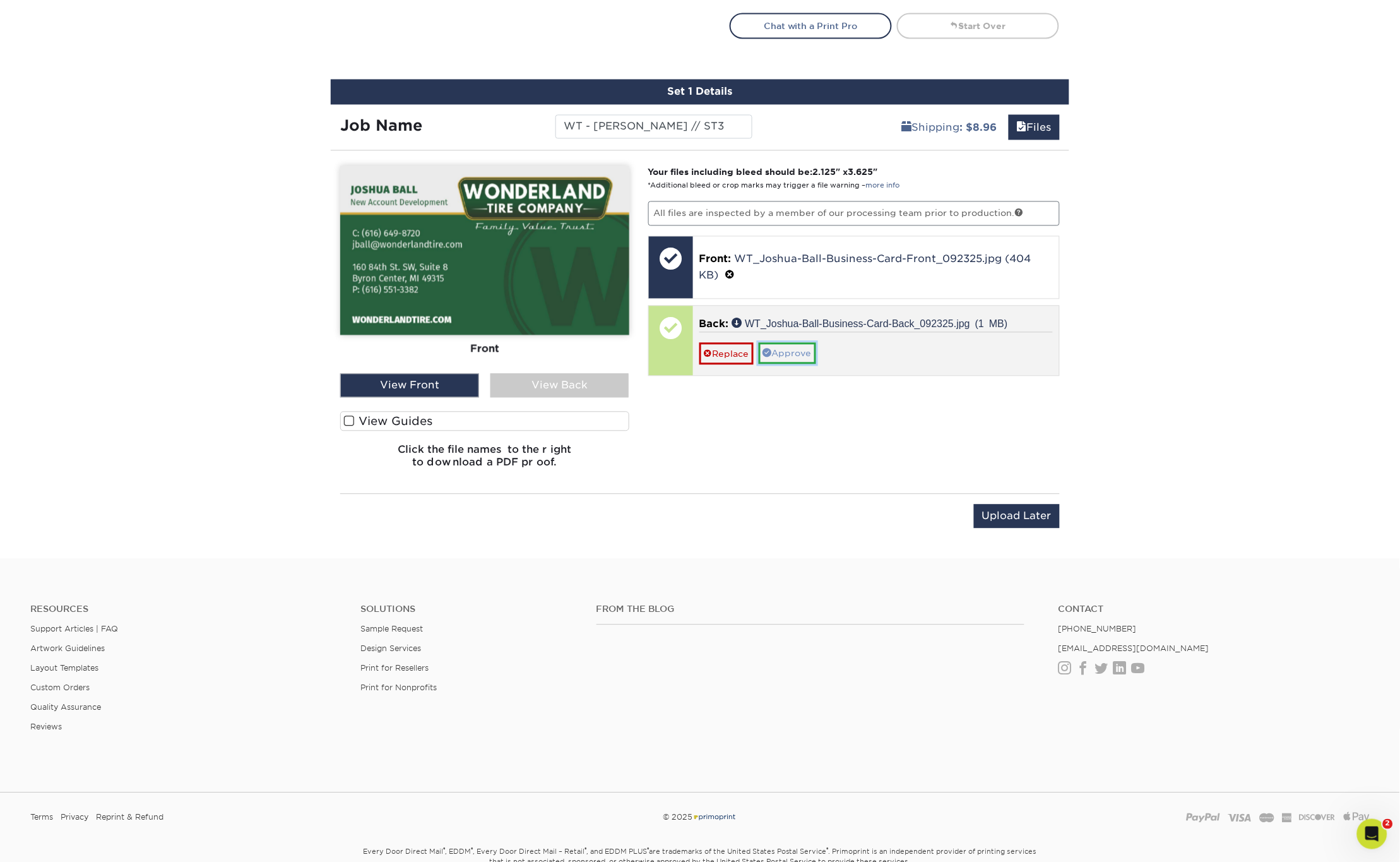
click at [797, 346] on link "Approve" at bounding box center [787, 353] width 57 height 21
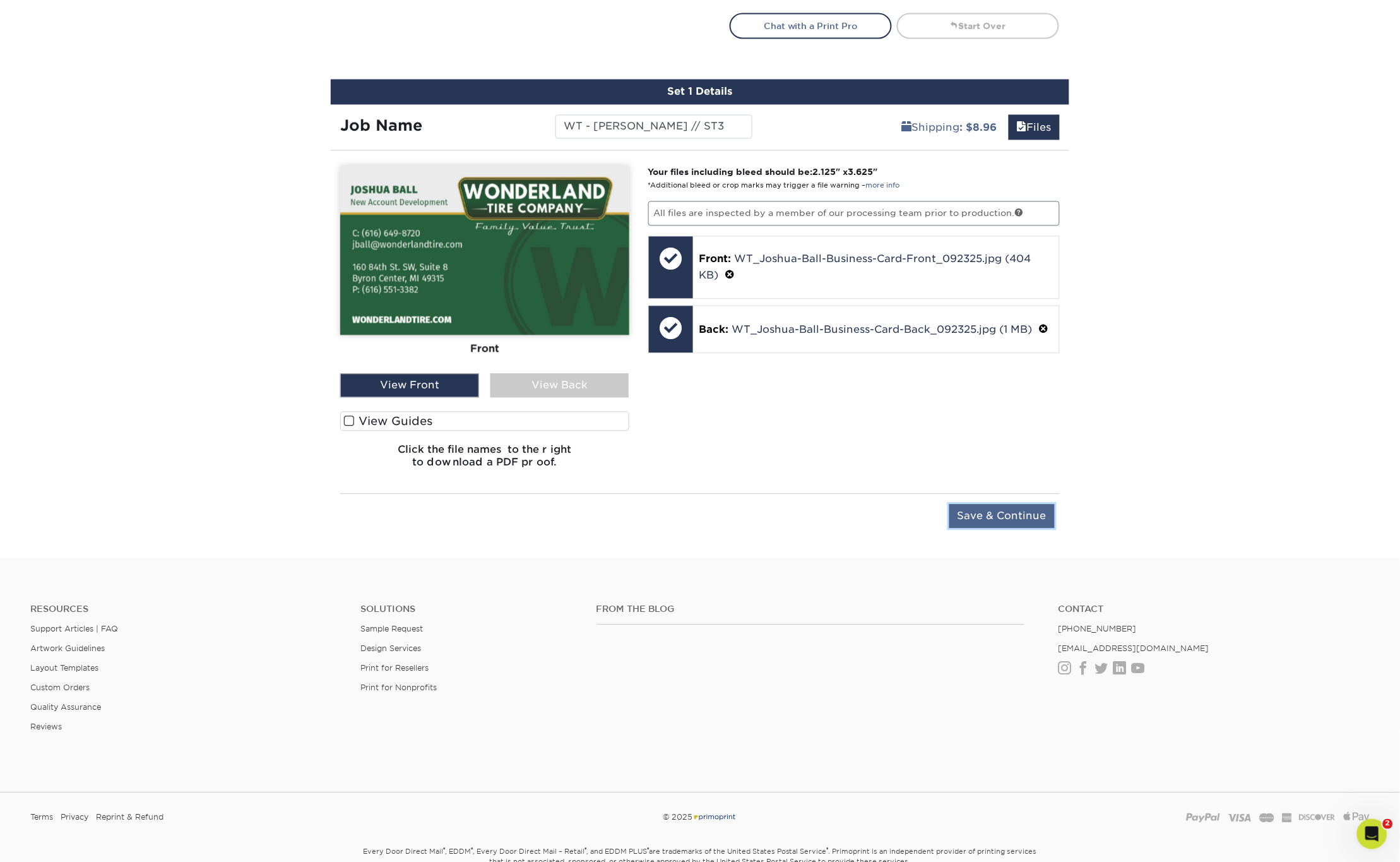
click at [1002, 516] on input "Save & Continue" at bounding box center [1002, 516] width 106 height 24
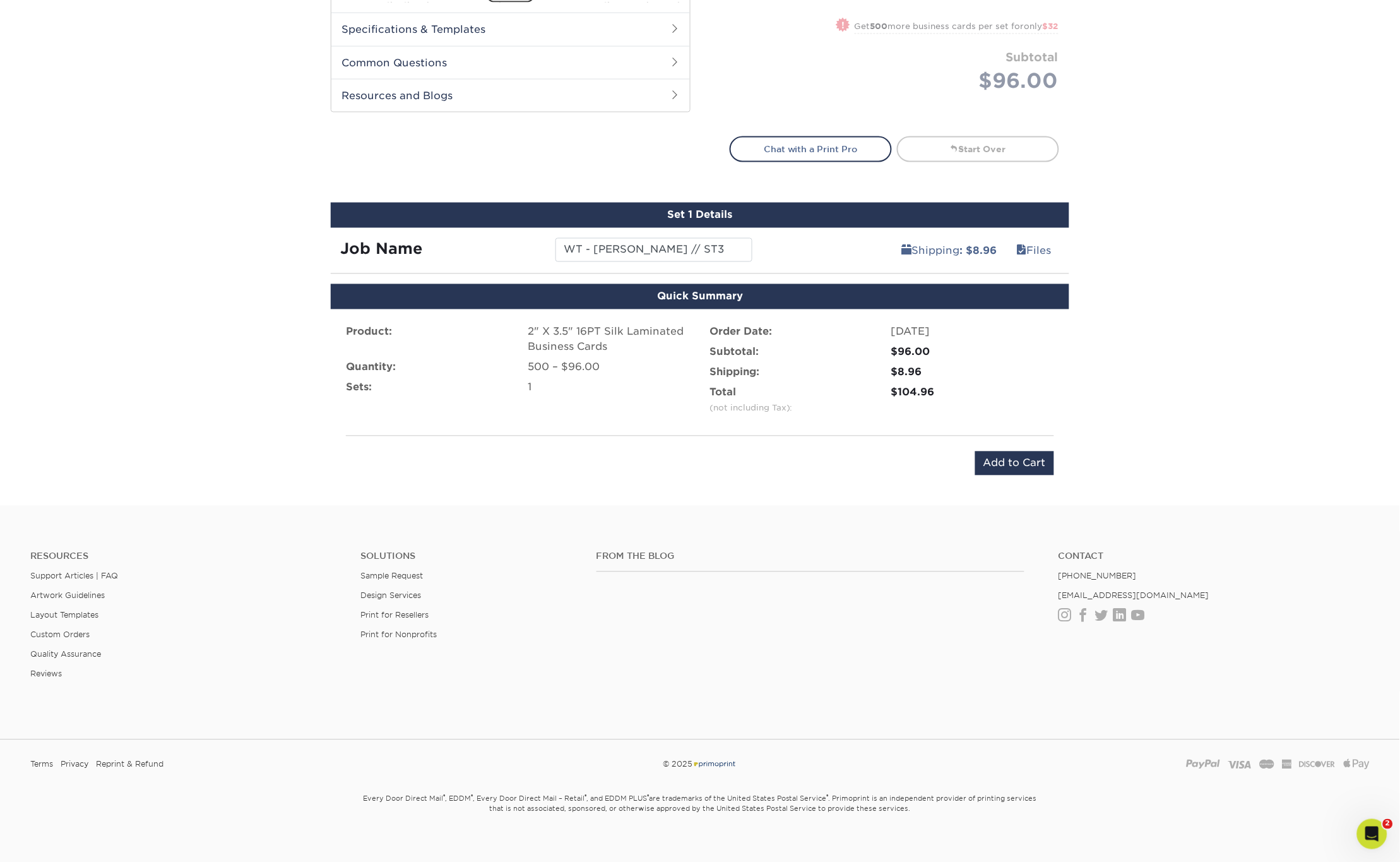
scroll to position [602, 0]
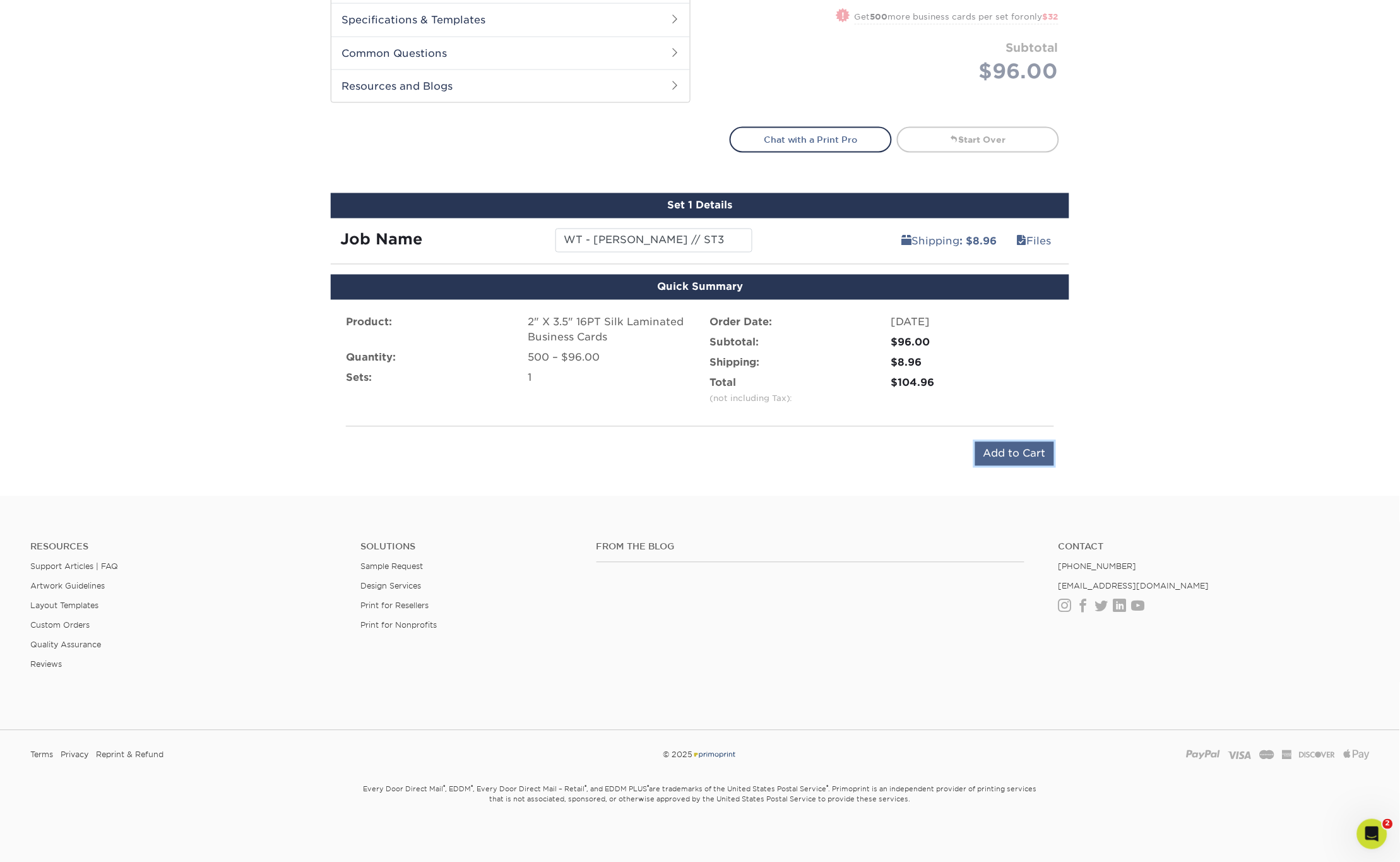
click at [1024, 449] on input "Add to Cart" at bounding box center [1014, 454] width 79 height 24
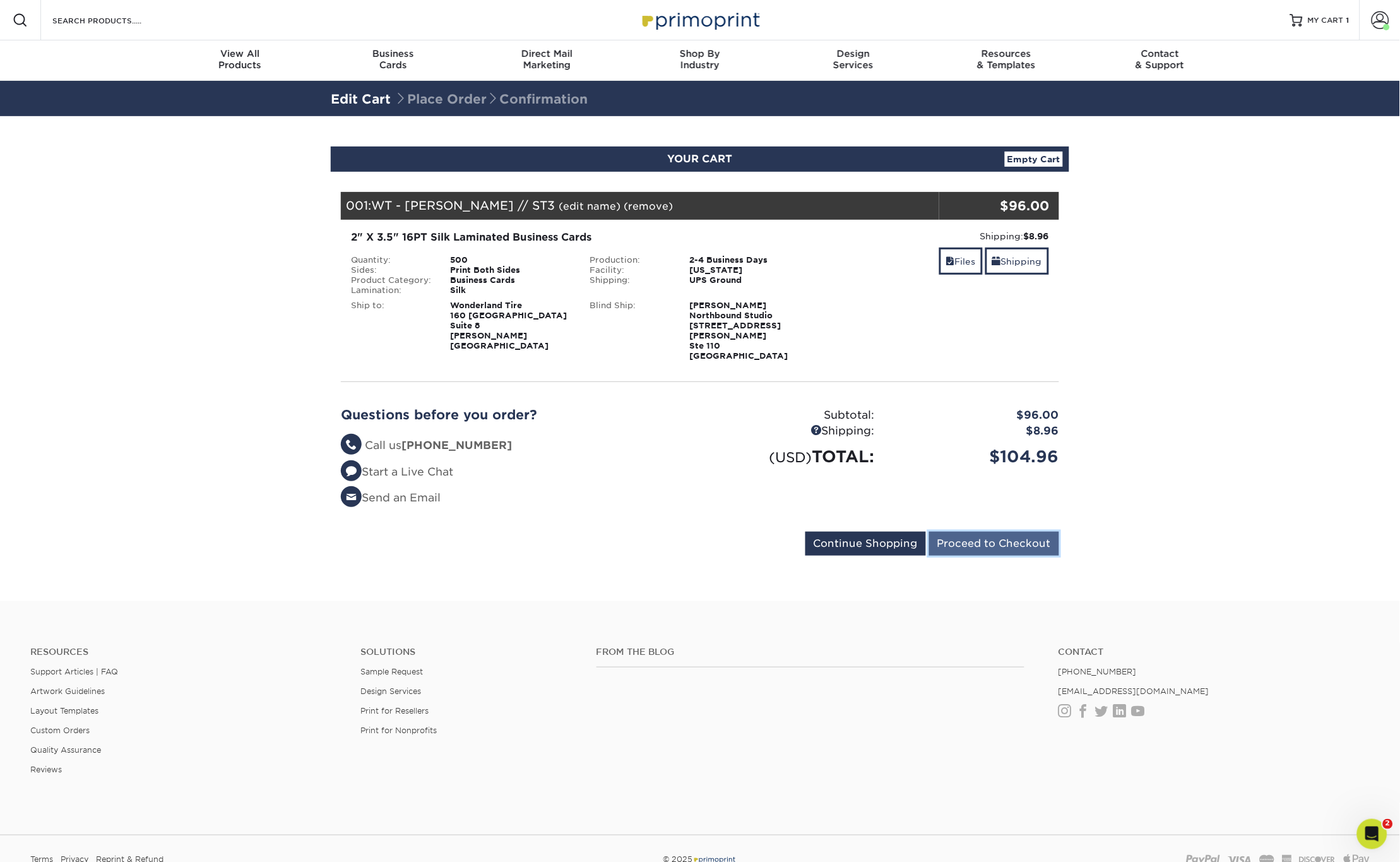
click at [1000, 534] on input "Proceed to Checkout" at bounding box center [994, 543] width 130 height 24
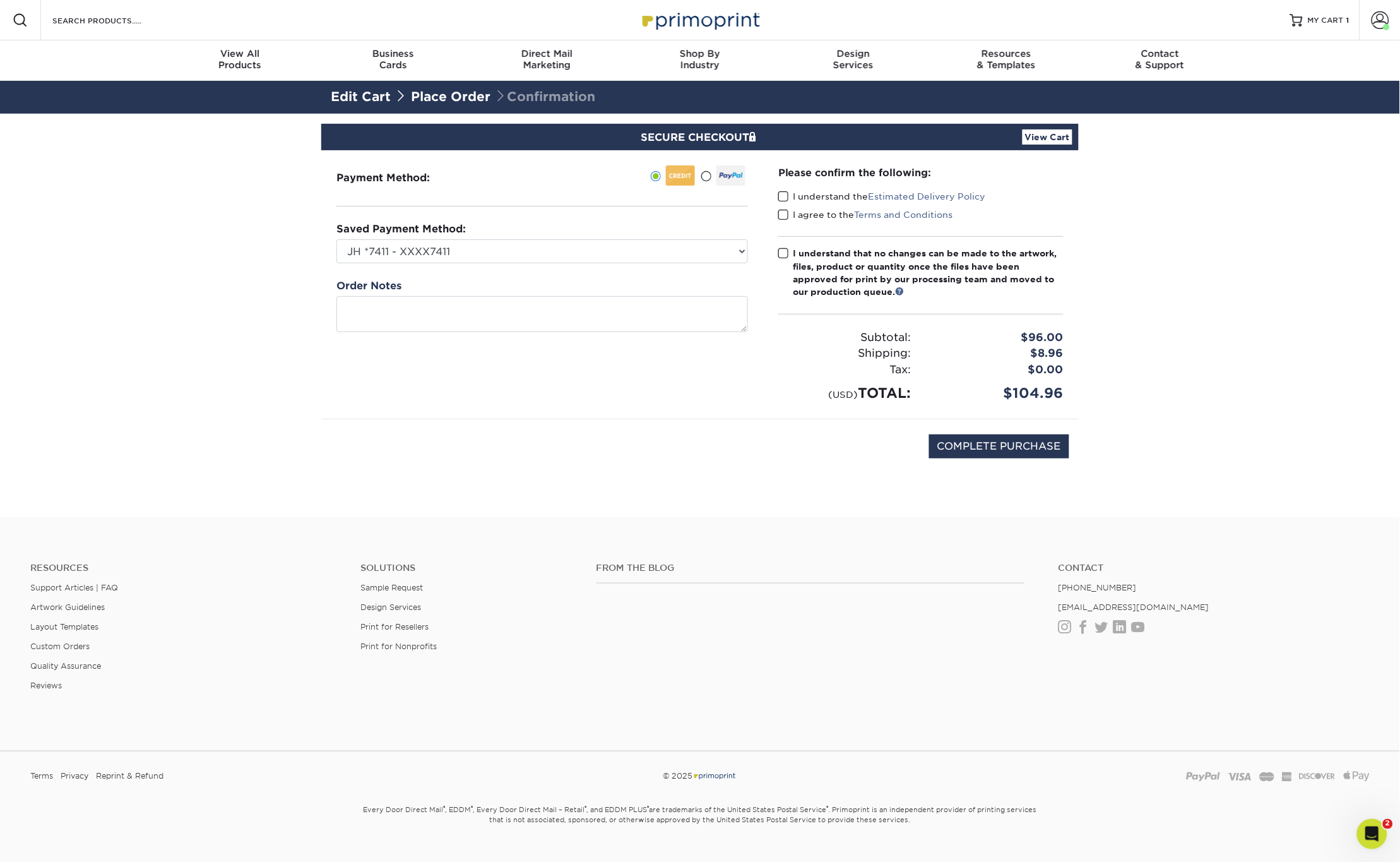
click at [780, 194] on span at bounding box center [784, 197] width 11 height 12
click at [0, 0] on input "I understand the Estimated Delivery Policy" at bounding box center [0, 0] width 0 height 0
click at [780, 213] on span at bounding box center [784, 215] width 11 height 12
click at [0, 0] on input "I agree to the Terms and Conditions" at bounding box center [0, 0] width 0 height 0
click at [784, 258] on span at bounding box center [784, 254] width 11 height 12
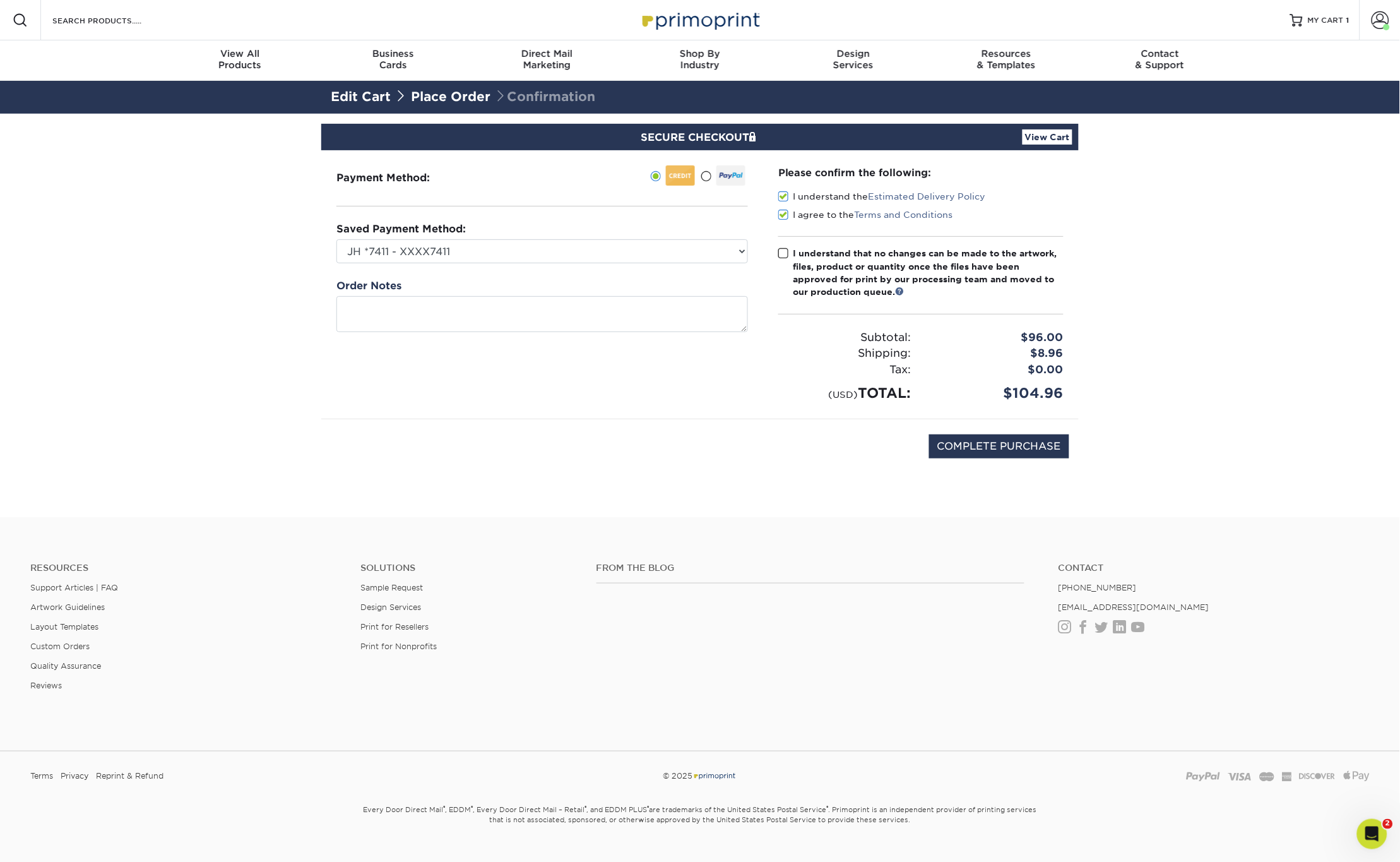
click at [0, 0] on input "I understand that no changes can be made to the artwork, files, product or quan…" at bounding box center [0, 0] width 0 height 0
click at [468, 96] on link "Place Order" at bounding box center [450, 96] width 80 height 15
click at [377, 96] on link "Edit Cart" at bounding box center [361, 96] width 60 height 15
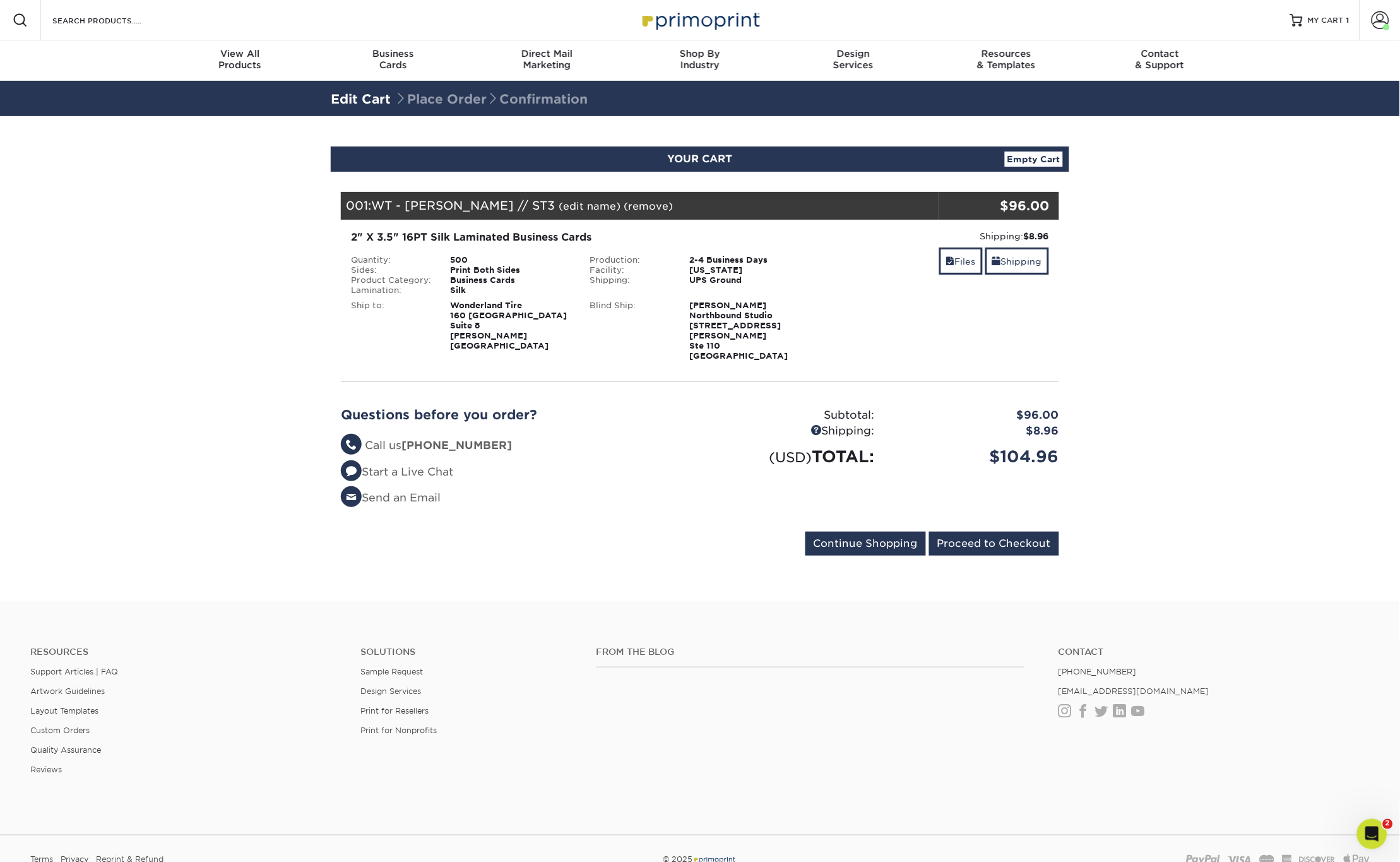
click at [599, 345] on div "Blind Ship:" at bounding box center [630, 330] width 99 height 60
click at [609, 322] on div "Blind Ship:" at bounding box center [630, 330] width 99 height 60
click at [609, 323] on div "Blind Ship:" at bounding box center [630, 330] width 99 height 60
click at [611, 324] on div "Blind Ship:" at bounding box center [630, 330] width 99 height 60
click at [607, 322] on div "Blind Ship:" at bounding box center [630, 330] width 99 height 60
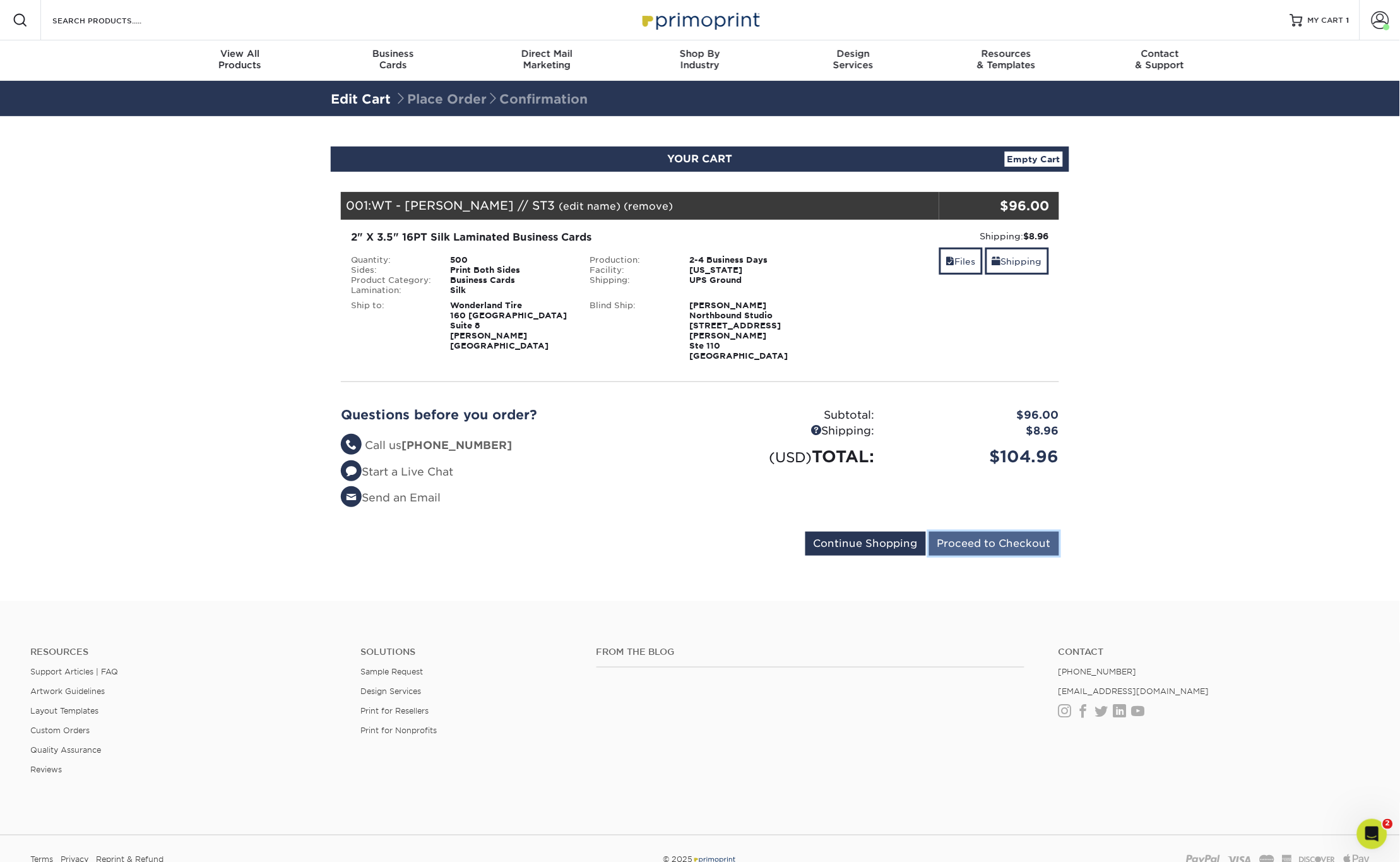
click at [971, 533] on input "Proceed to Checkout" at bounding box center [994, 543] width 130 height 24
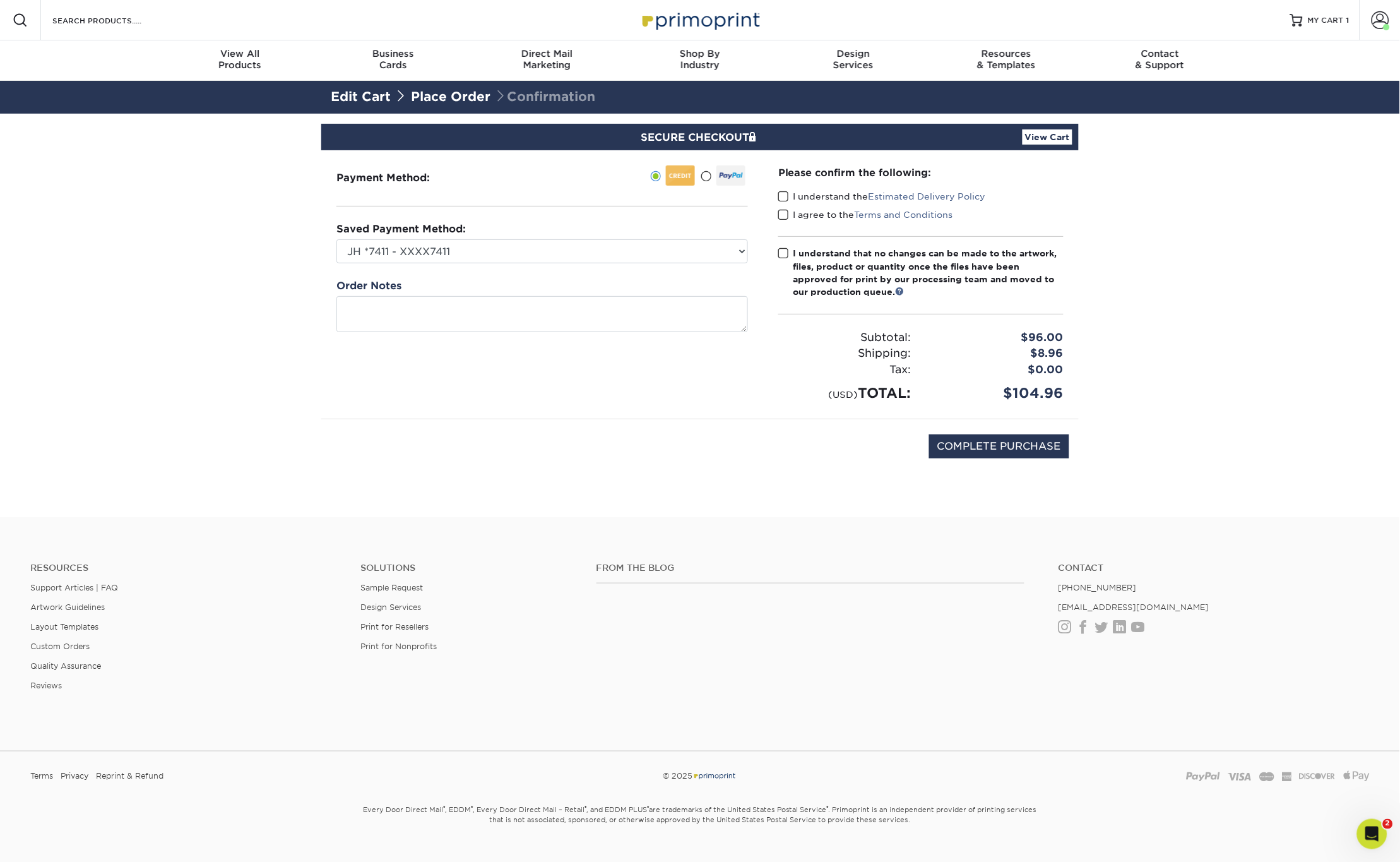
click at [775, 198] on div "Please confirm the following: I understand the Estimated Delivery Policy I agre…" at bounding box center [921, 284] width 316 height 268
click at [784, 198] on span at bounding box center [784, 197] width 11 height 12
click at [0, 0] on input "I understand the Estimated Delivery Policy" at bounding box center [0, 0] width 0 height 0
click at [784, 217] on span at bounding box center [784, 215] width 11 height 12
click at [0, 0] on input "I agree to the Terms and Conditions" at bounding box center [0, 0] width 0 height 0
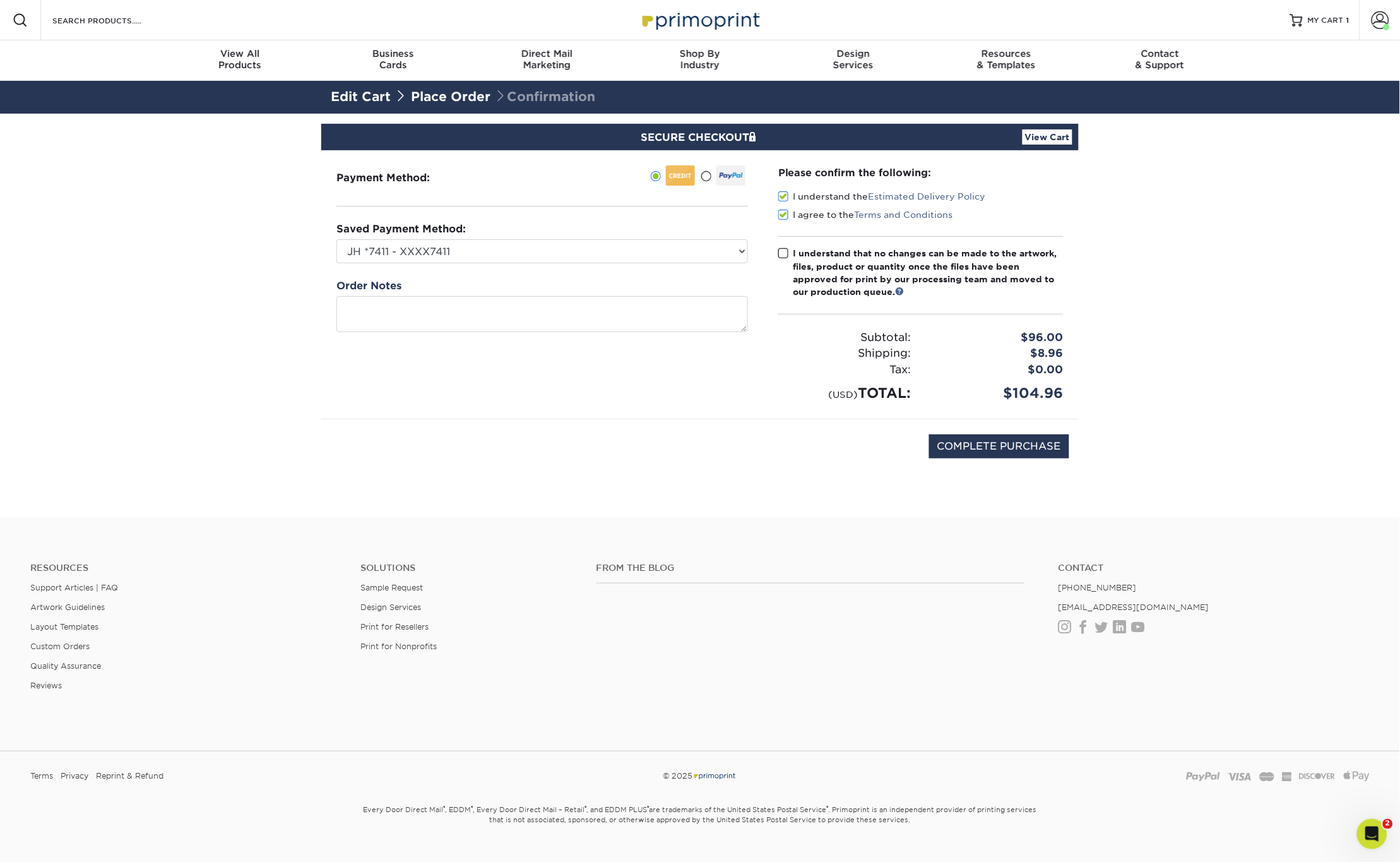
click at [786, 255] on span at bounding box center [784, 254] width 11 height 12
click at [0, 0] on input "I understand that no changes can be made to the artwork, files, product or quan…" at bounding box center [0, 0] width 0 height 0
click at [799, 346] on div "Shipping:" at bounding box center [844, 353] width 152 height 16
click at [964, 447] on input "COMPLETE PURCHASE" at bounding box center [999, 446] width 140 height 24
type input "PROCESSING, PLEASE WAIT..."
